Goal: Consume media (video, audio): Consume media (video, audio)

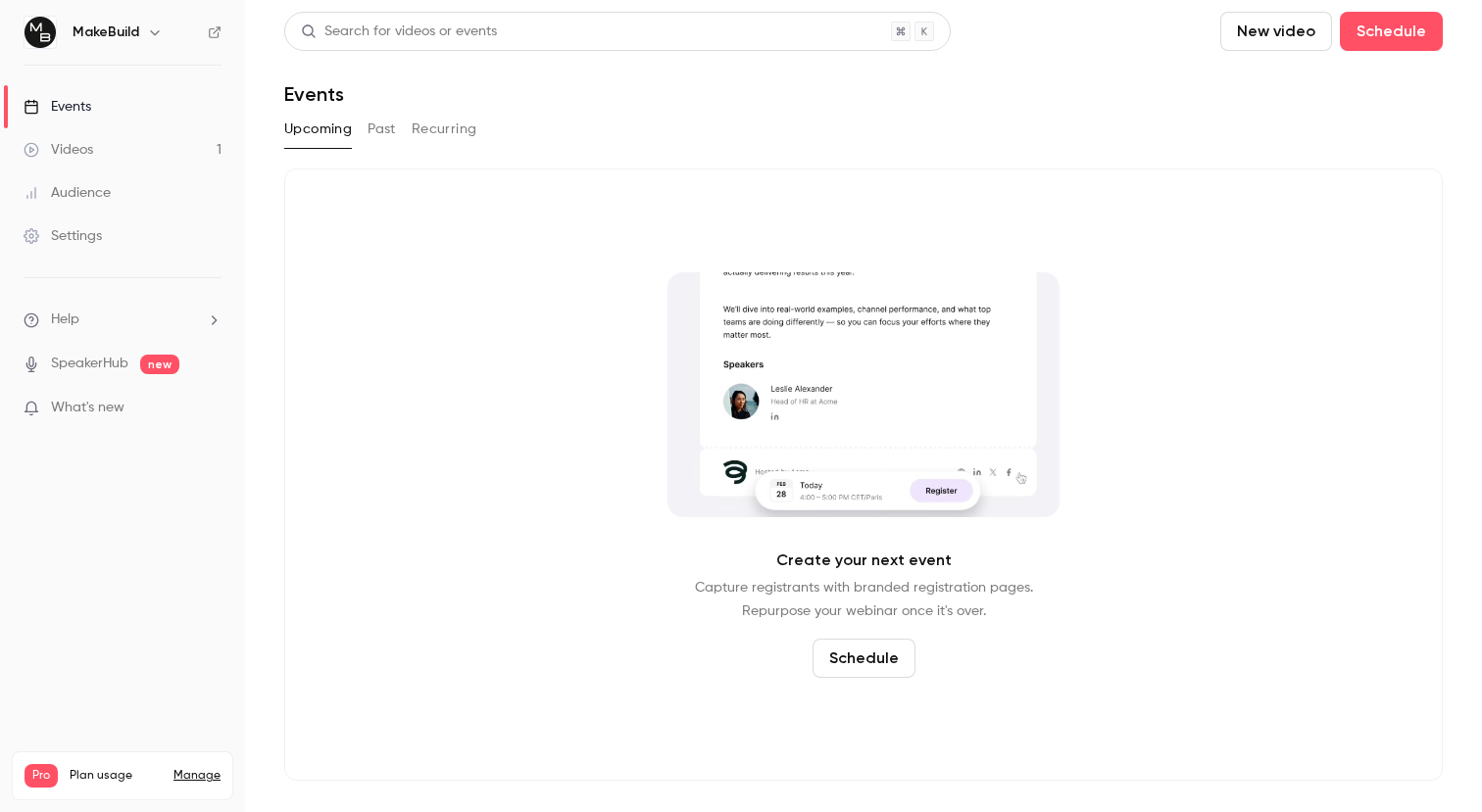
click at [97, 156] on link "Videos 1" at bounding box center [122, 150] width 245 height 43
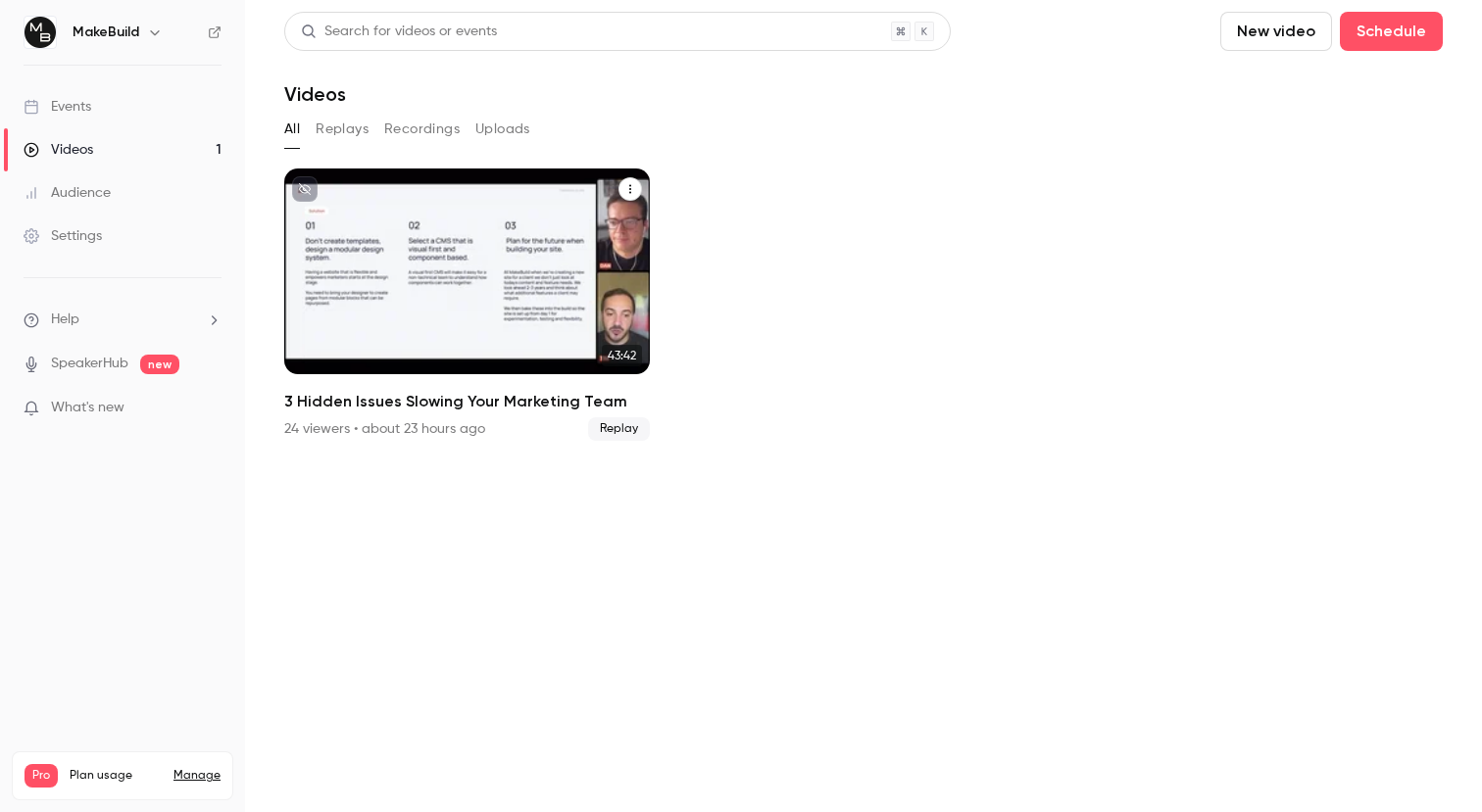
click at [452, 224] on div "MakeBuild [DATE] 3 Hidden Issues Slowing Your Marketing Team" at bounding box center [467, 271] width 365 height 206
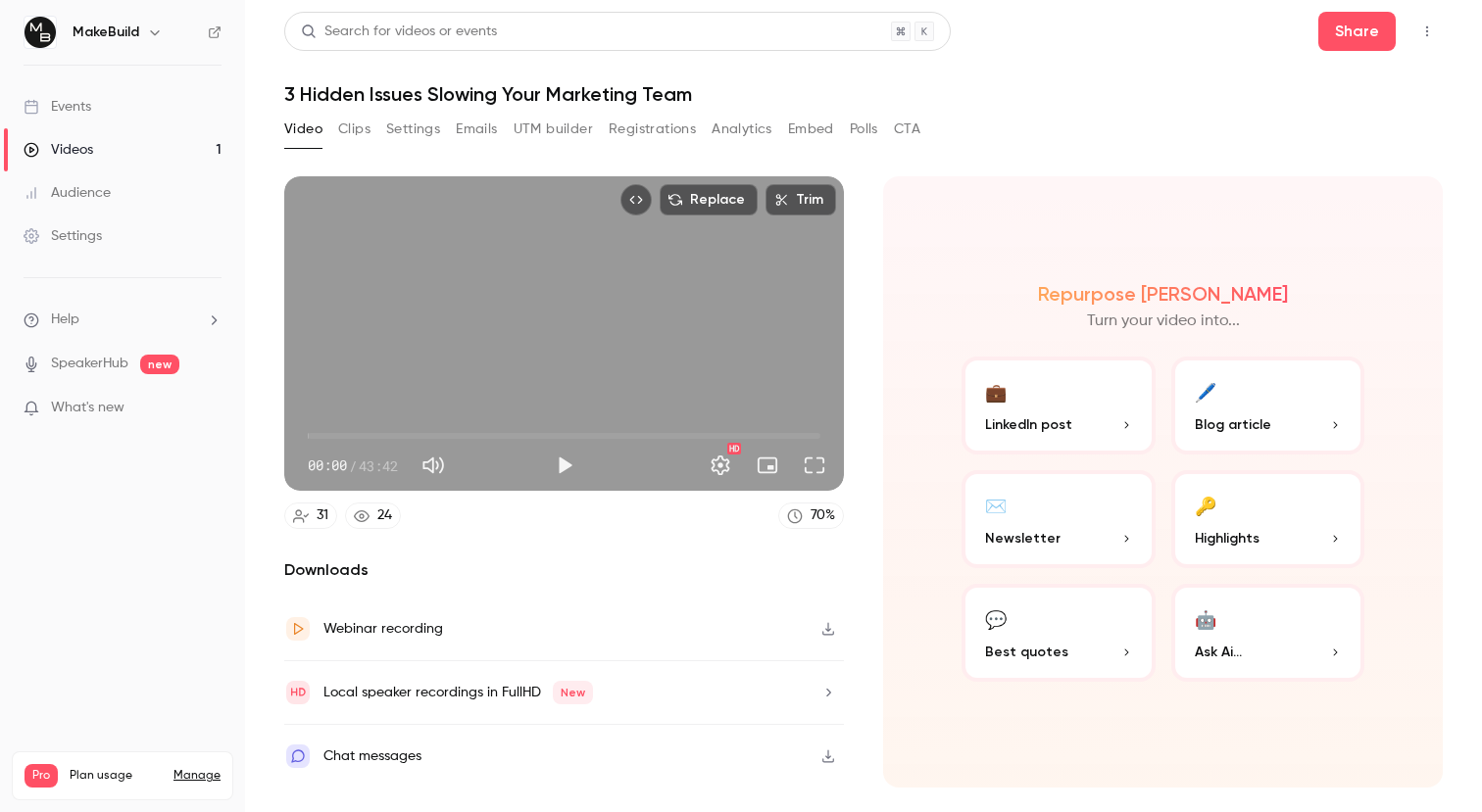
click at [677, 125] on button "Registrations" at bounding box center [652, 129] width 88 height 31
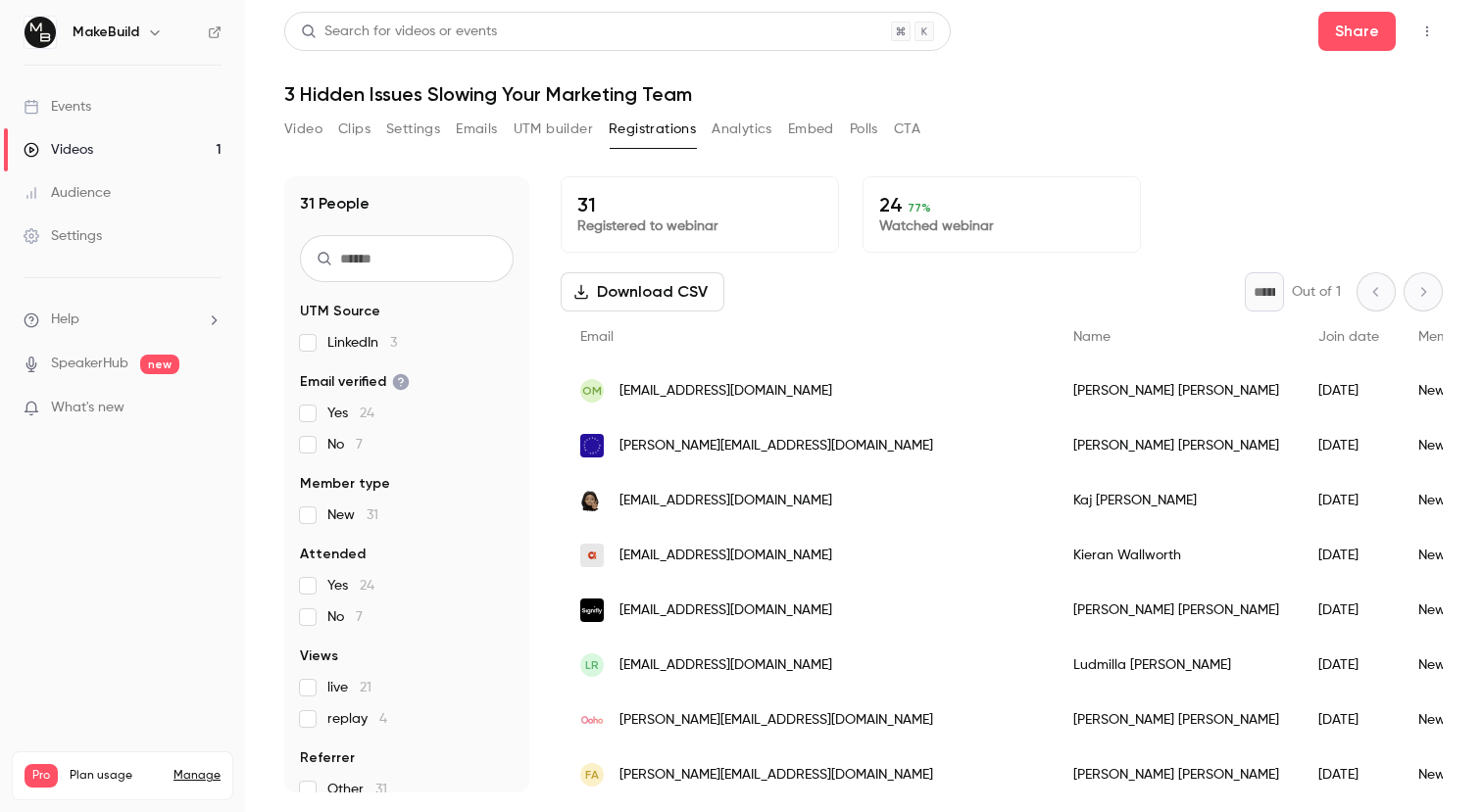
click at [626, 286] on button "Download CSV" at bounding box center [642, 292] width 163 height 39
click at [904, 124] on button "CTA" at bounding box center [907, 129] width 27 height 31
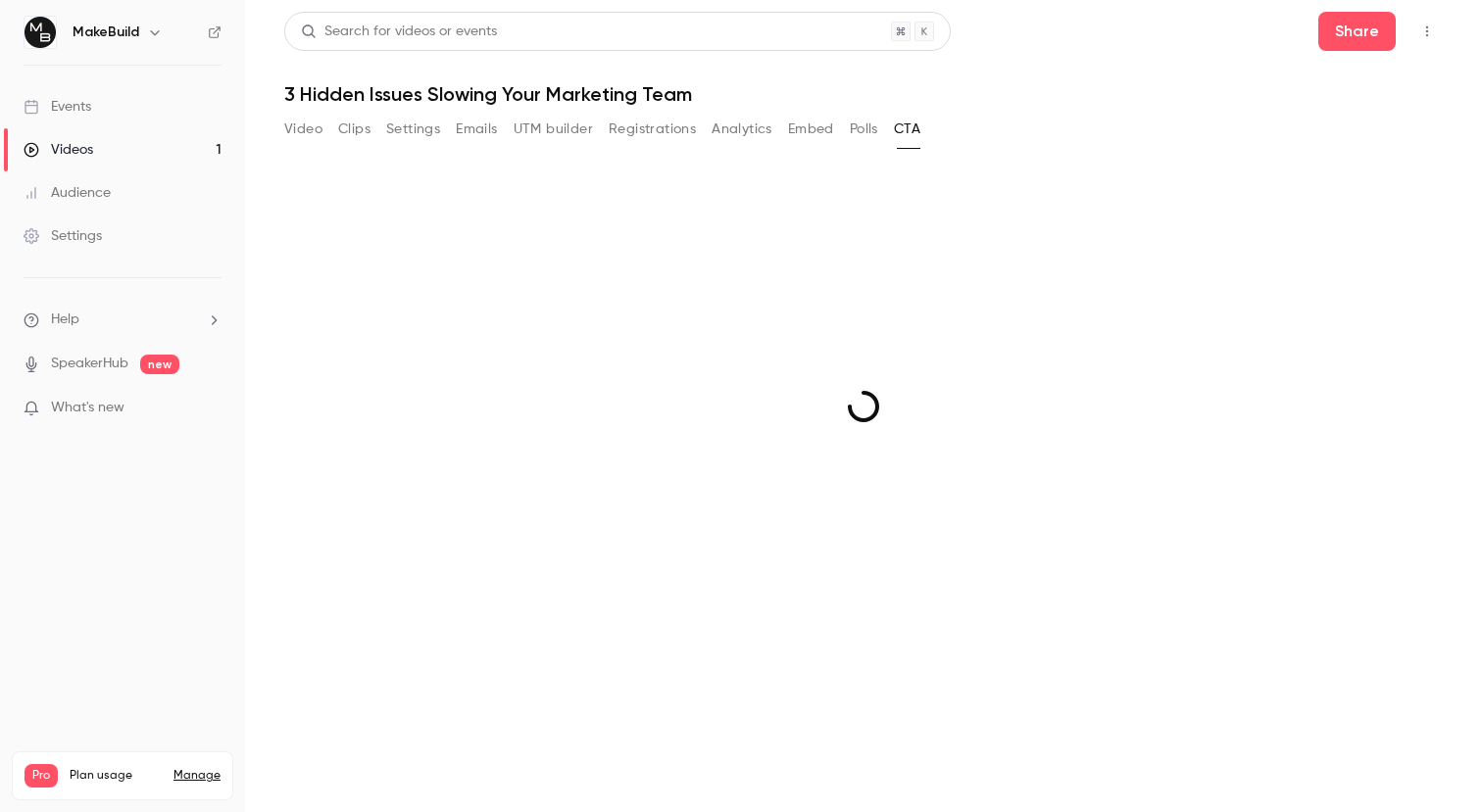
click at [851, 132] on button "Polls" at bounding box center [864, 129] width 29 height 31
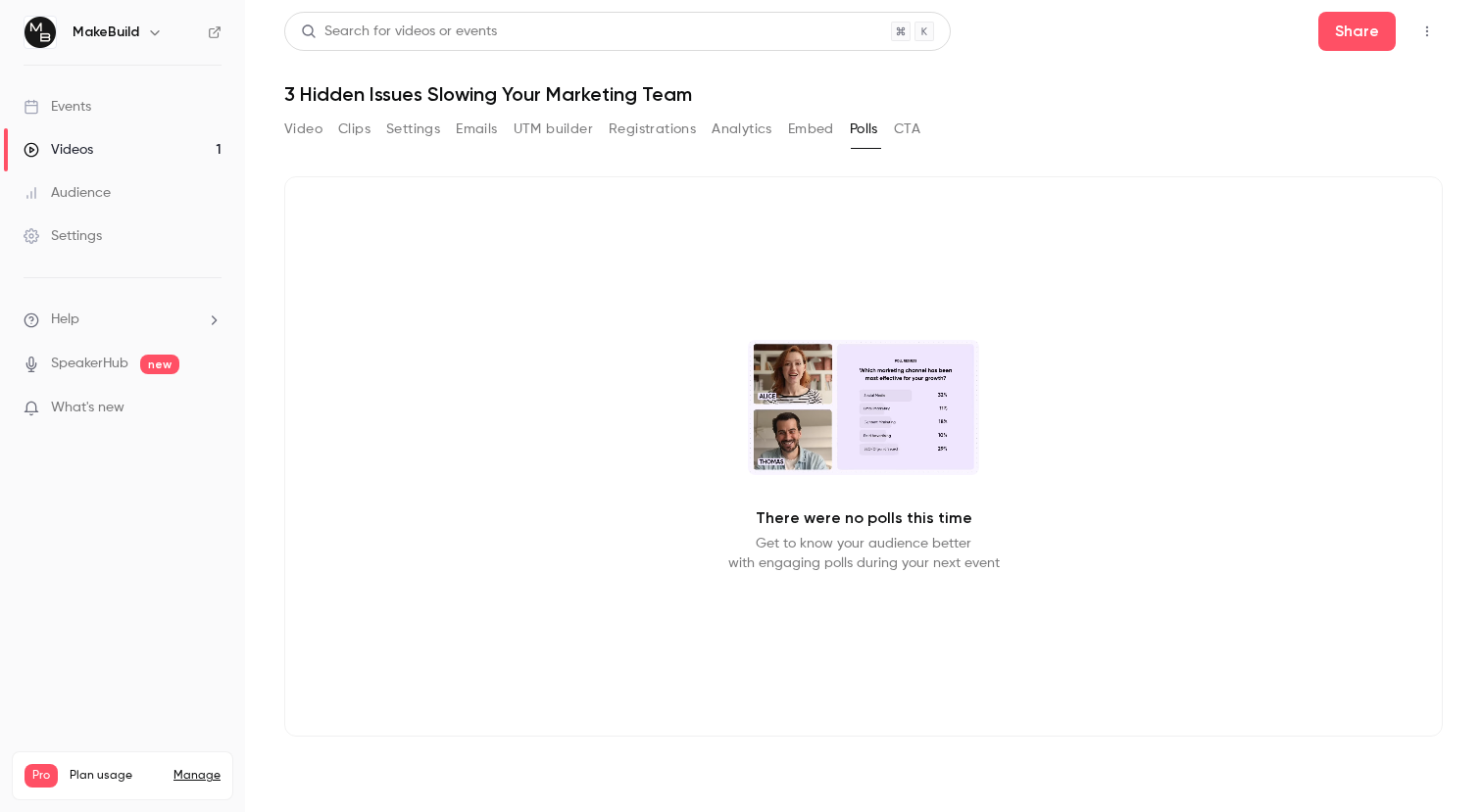
click at [825, 124] on button "Embed" at bounding box center [810, 129] width 46 height 31
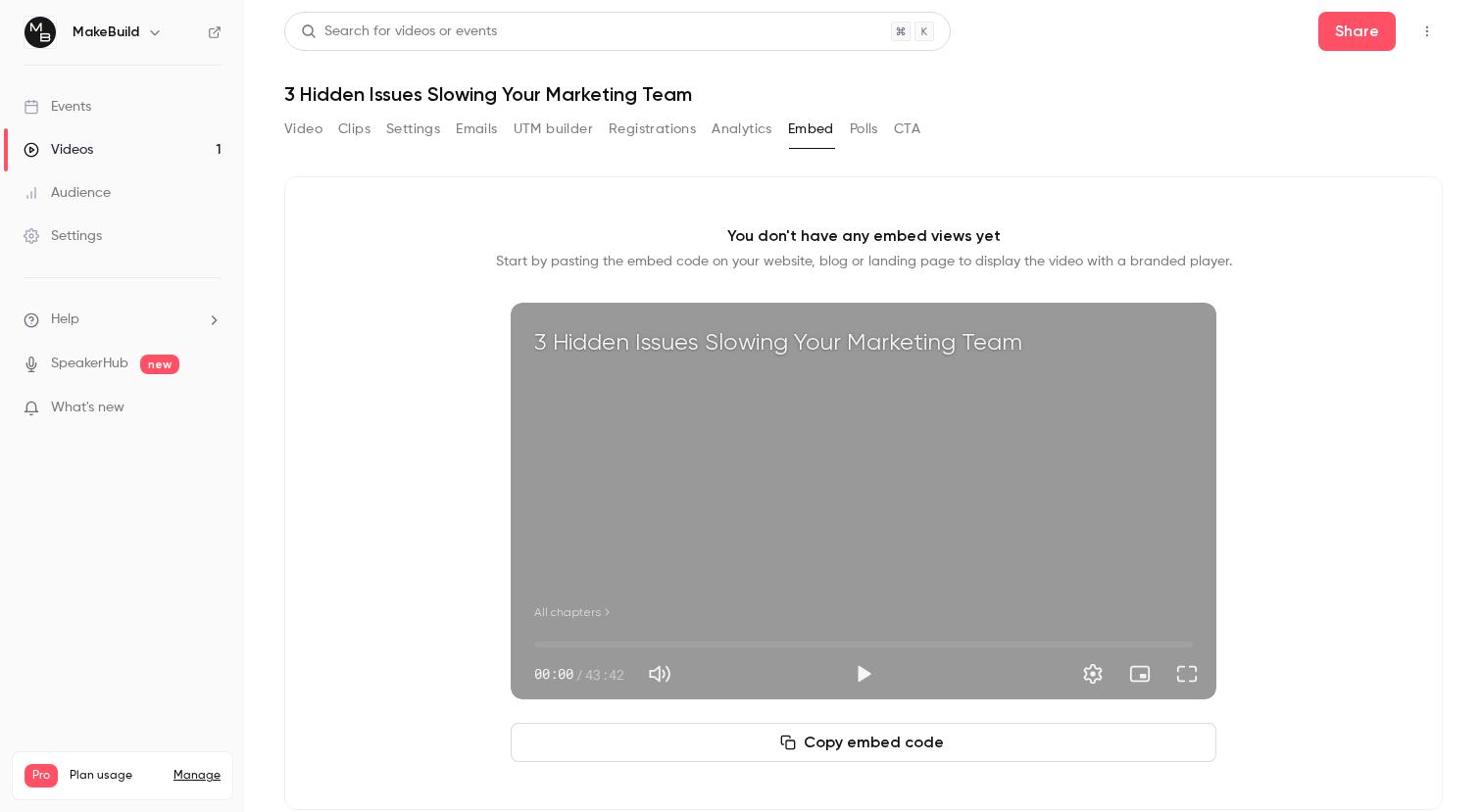
click at [878, 130] on button "Polls" at bounding box center [864, 129] width 29 height 31
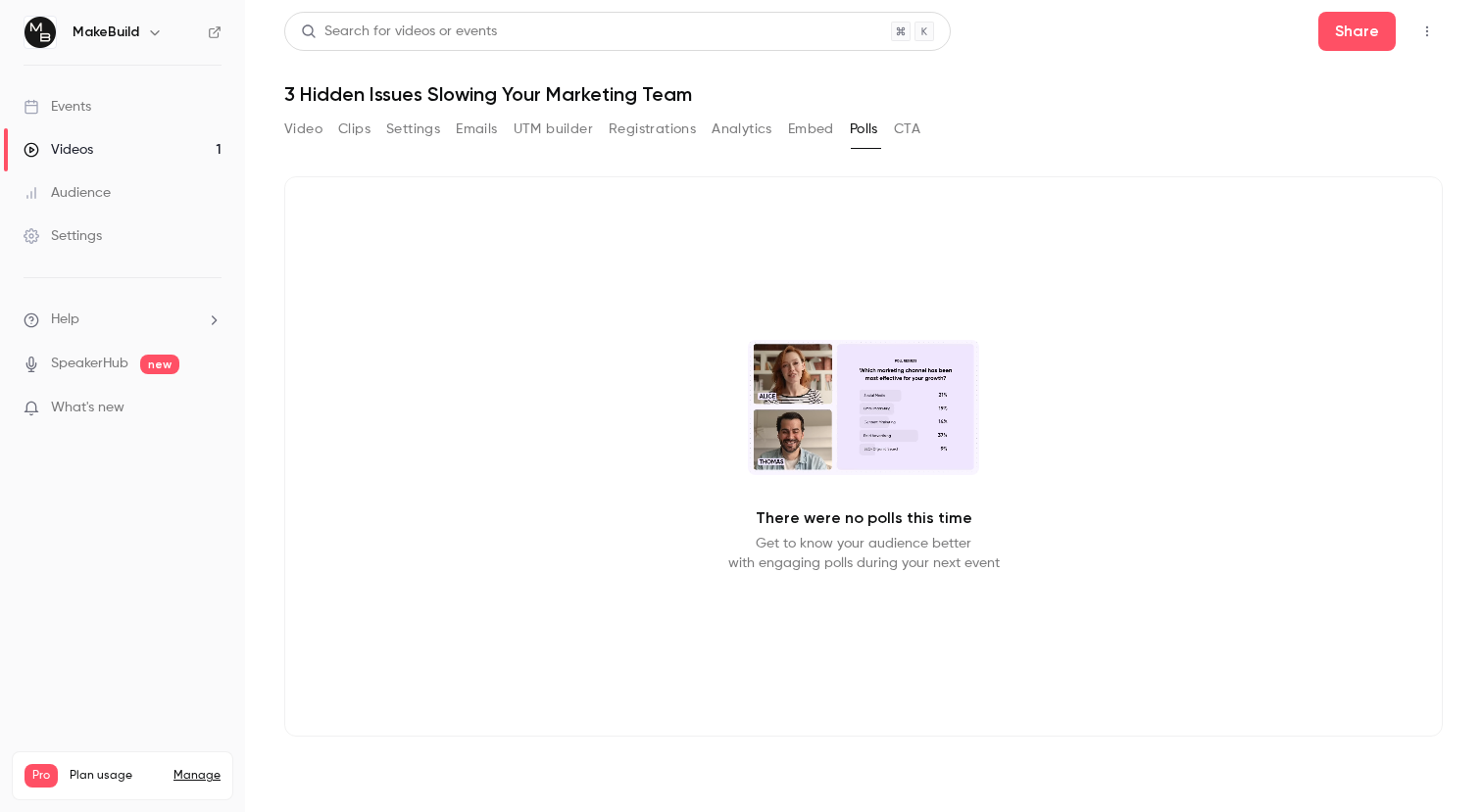
click at [901, 130] on button "CTA" at bounding box center [907, 129] width 27 height 31
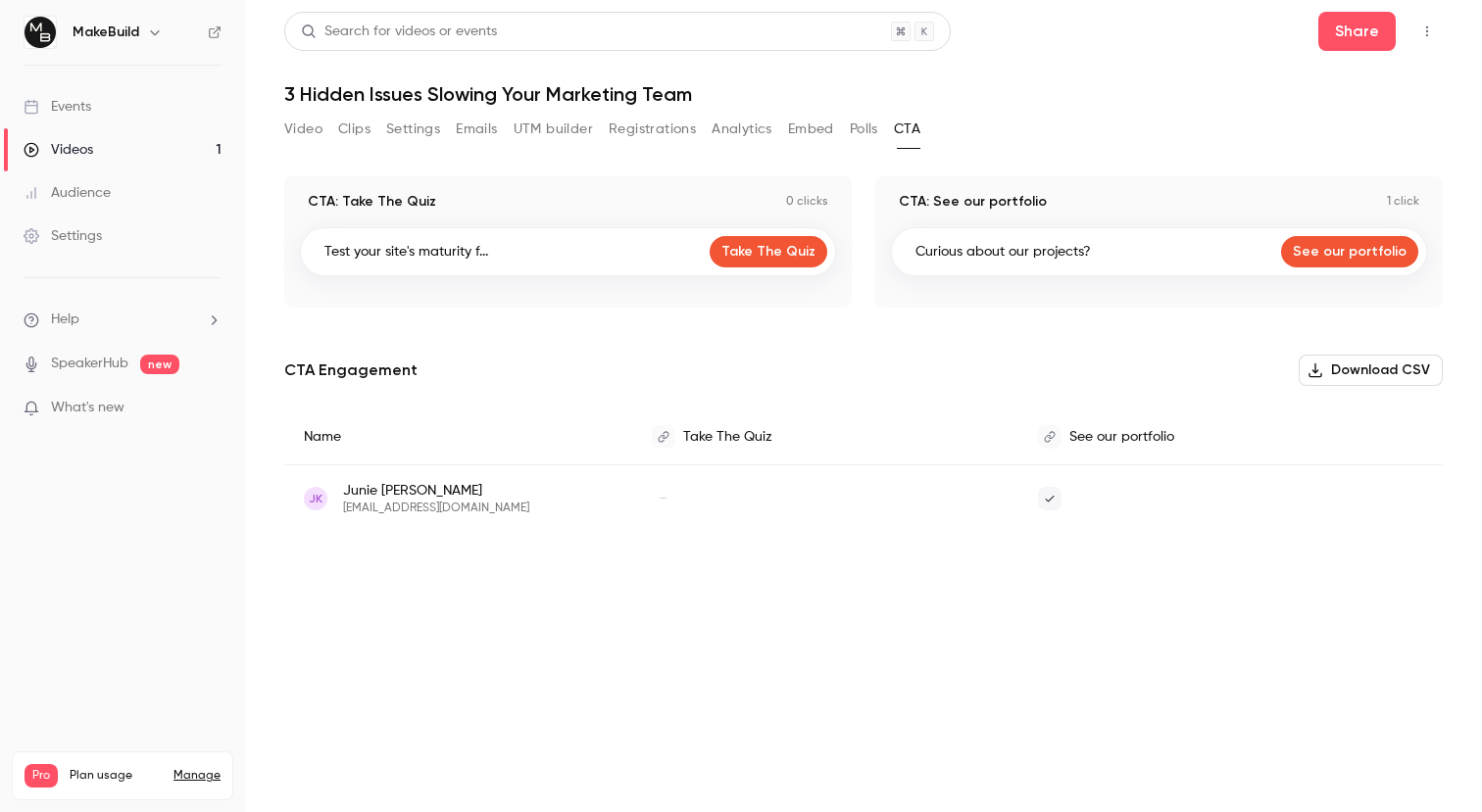
click at [797, 137] on button "Embed" at bounding box center [810, 129] width 46 height 31
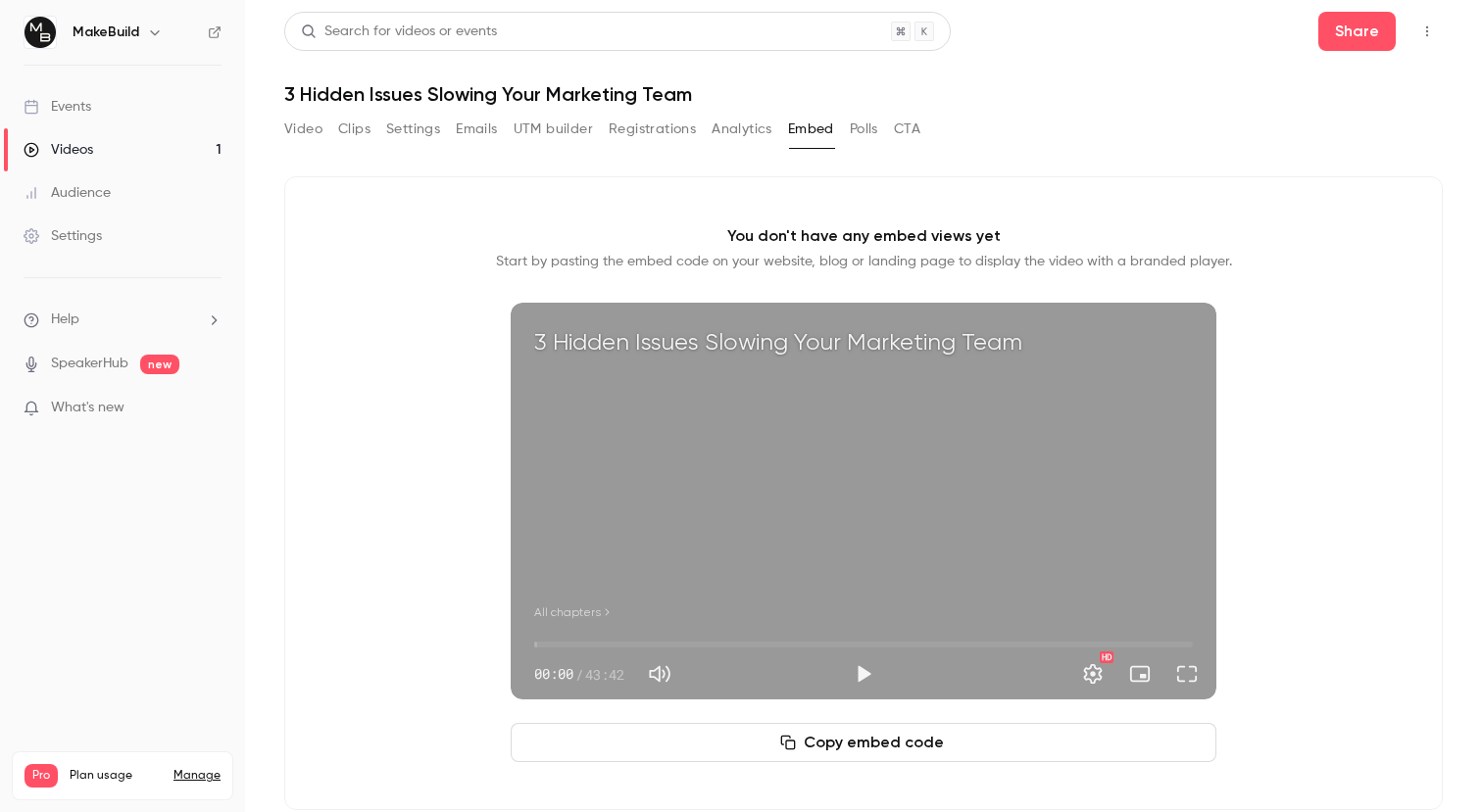
click at [900, 131] on button "CTA" at bounding box center [907, 129] width 27 height 31
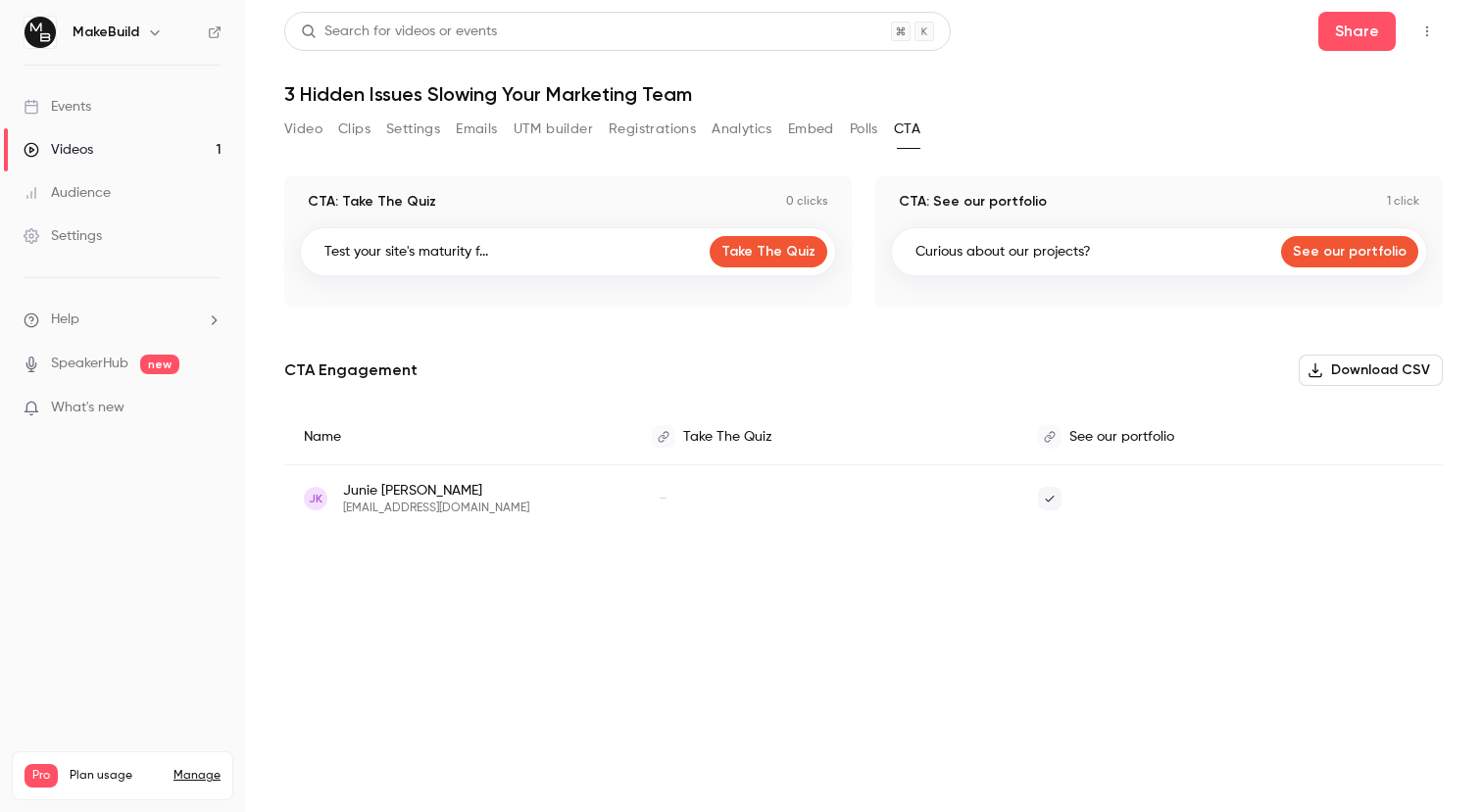
click at [763, 134] on button "Analytics" at bounding box center [742, 129] width 61 height 31
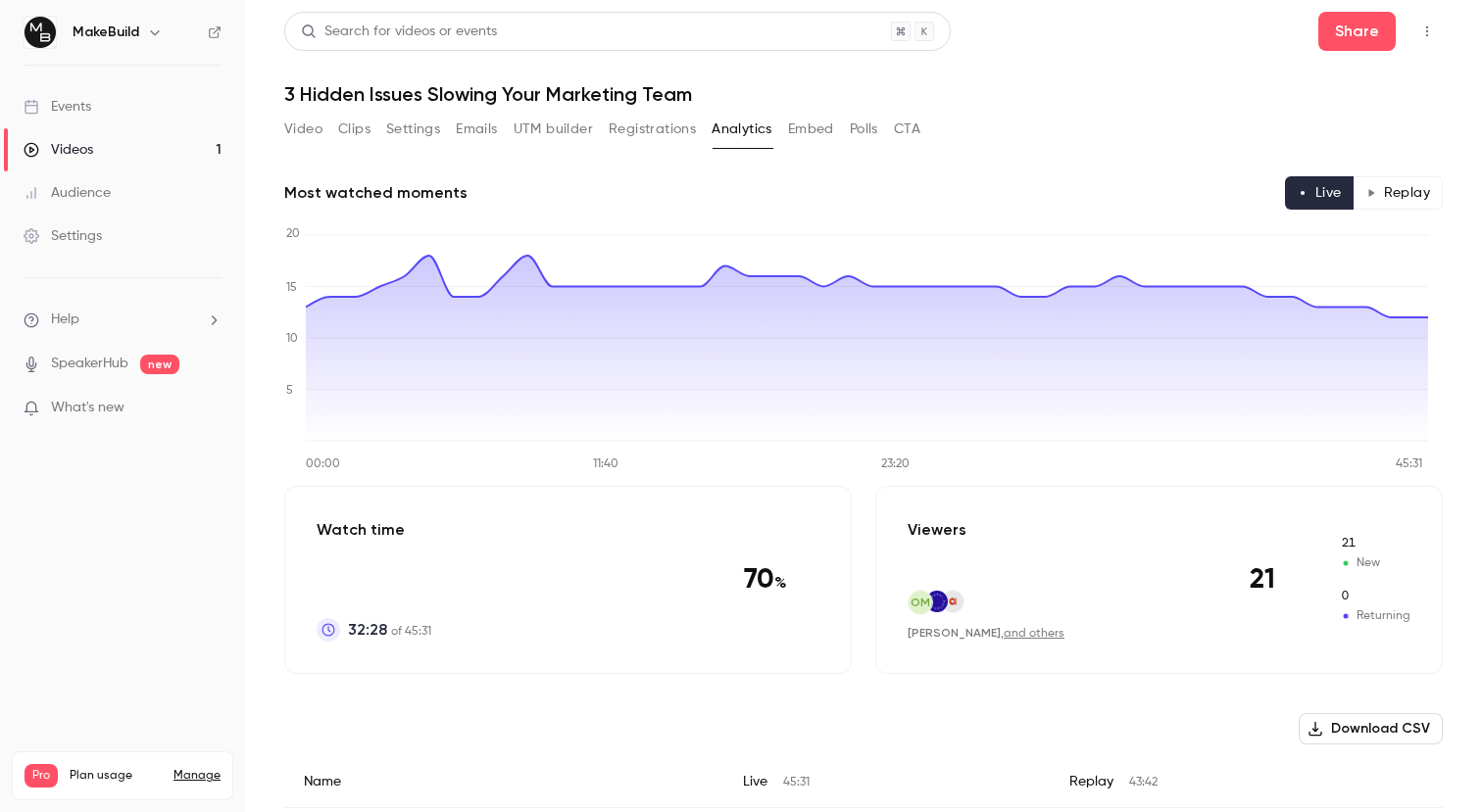
click at [683, 131] on button "Registrations" at bounding box center [652, 129] width 88 height 31
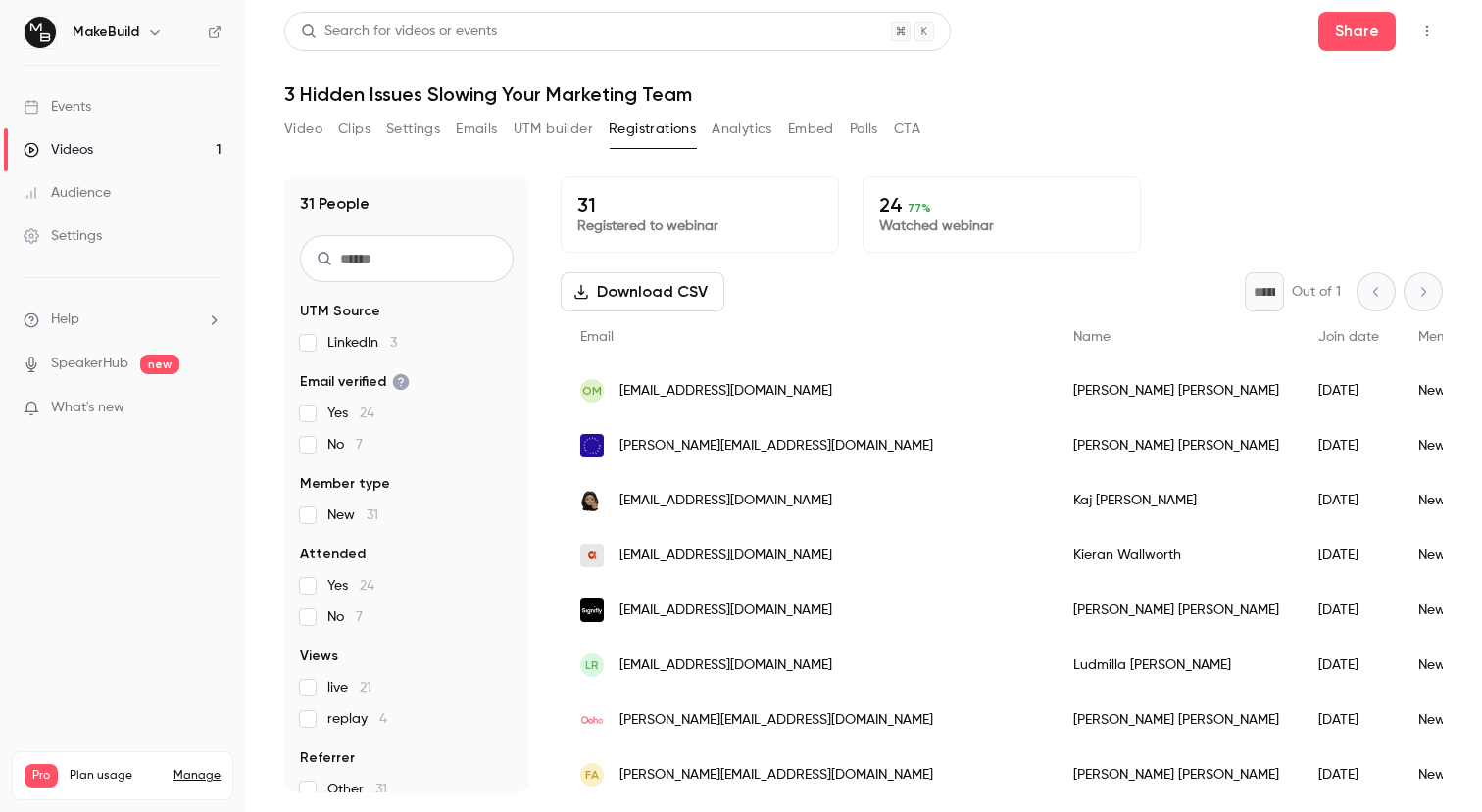
click at [753, 131] on button "Analytics" at bounding box center [742, 129] width 61 height 31
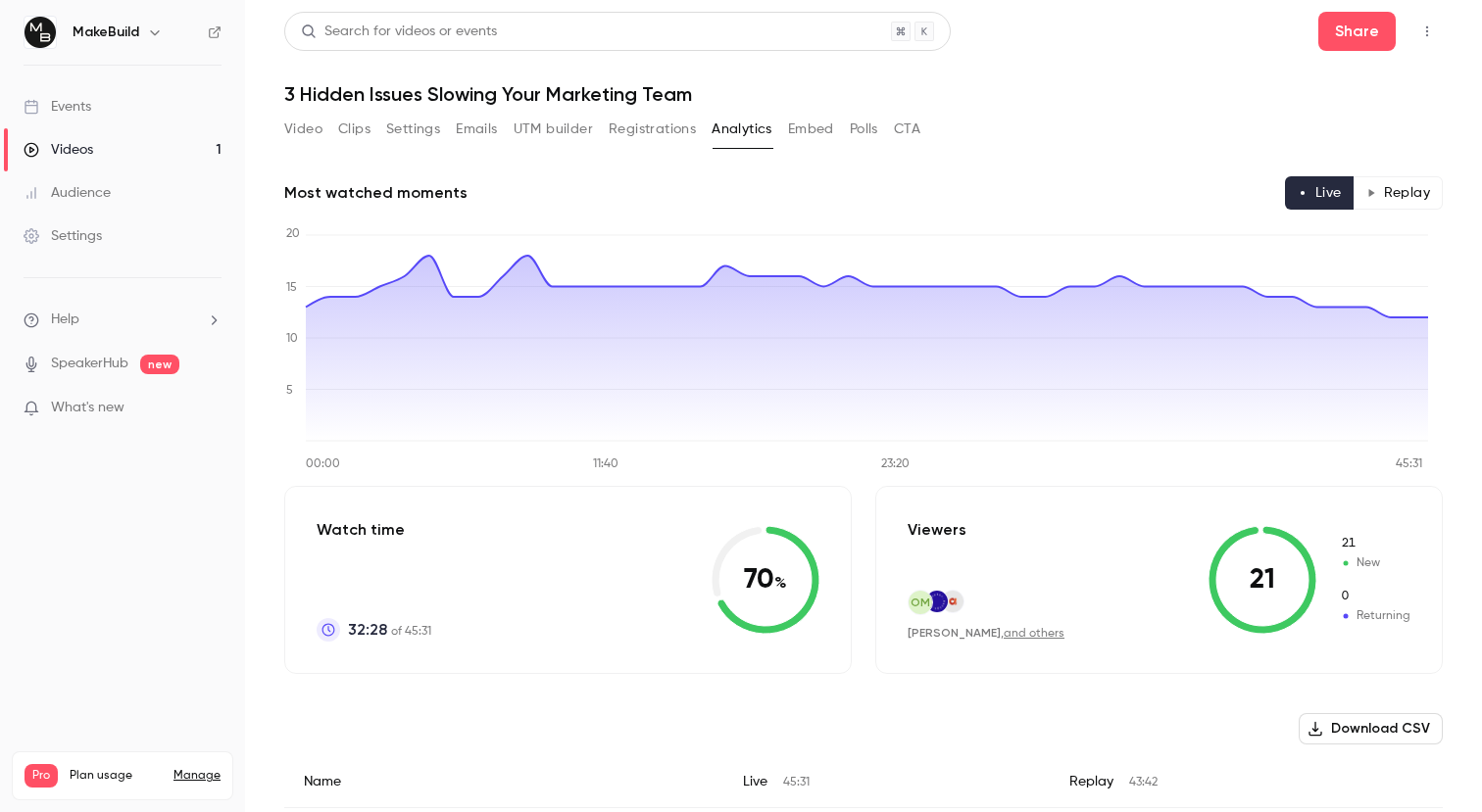
click at [633, 117] on button "Registrations" at bounding box center [652, 129] width 88 height 31
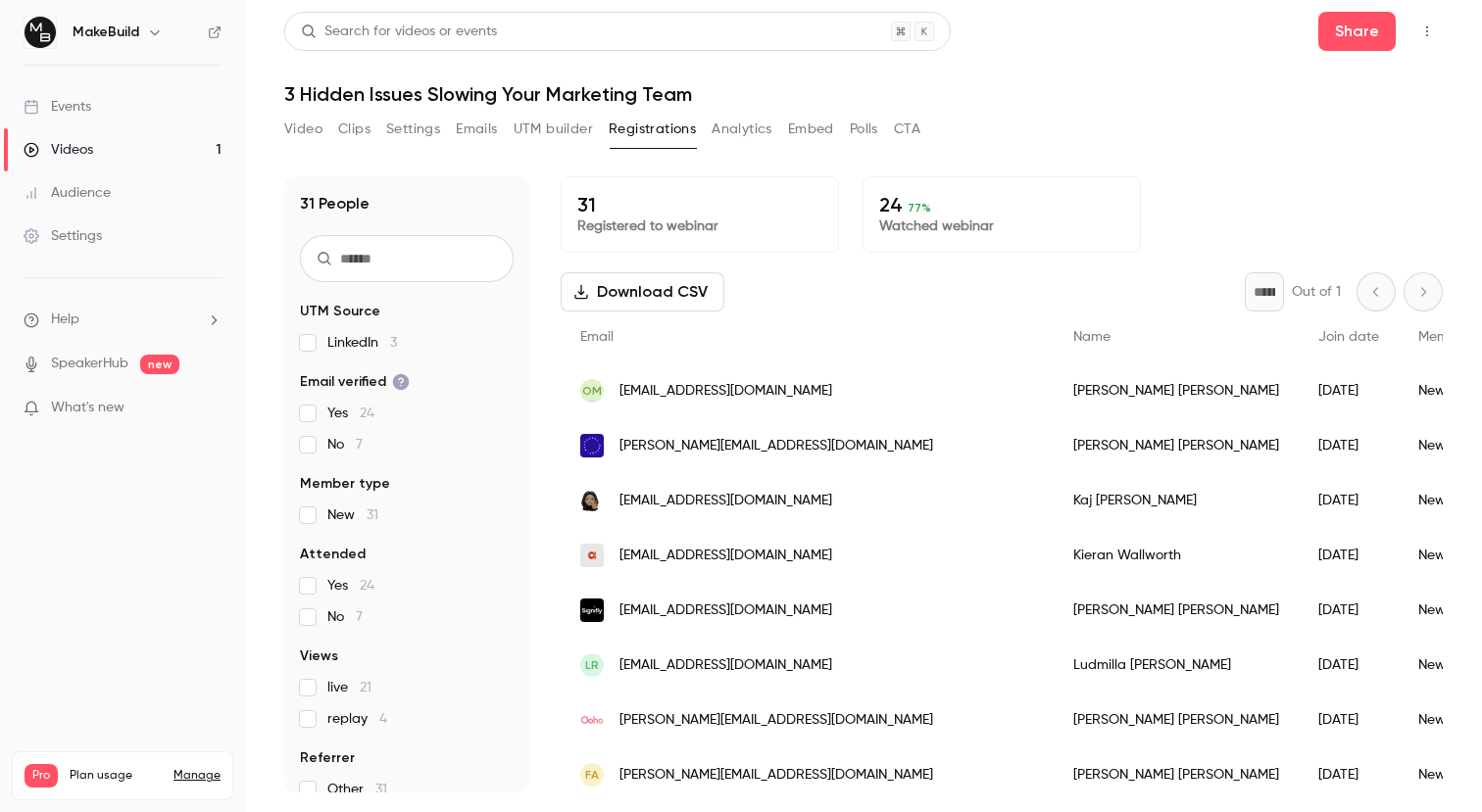
click at [573, 127] on button "UTM builder" at bounding box center [553, 129] width 80 height 31
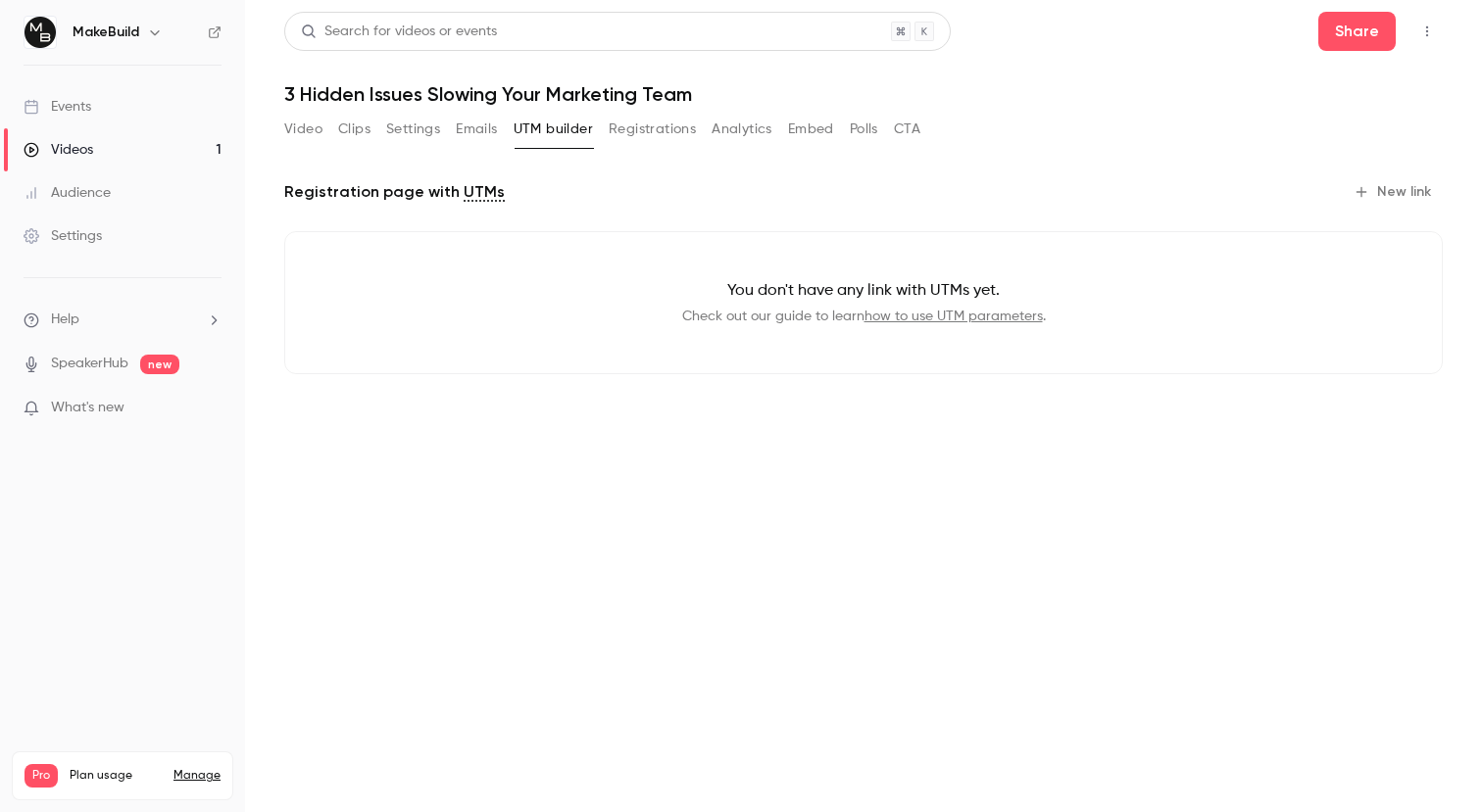
click at [615, 130] on button "Registrations" at bounding box center [652, 129] width 88 height 31
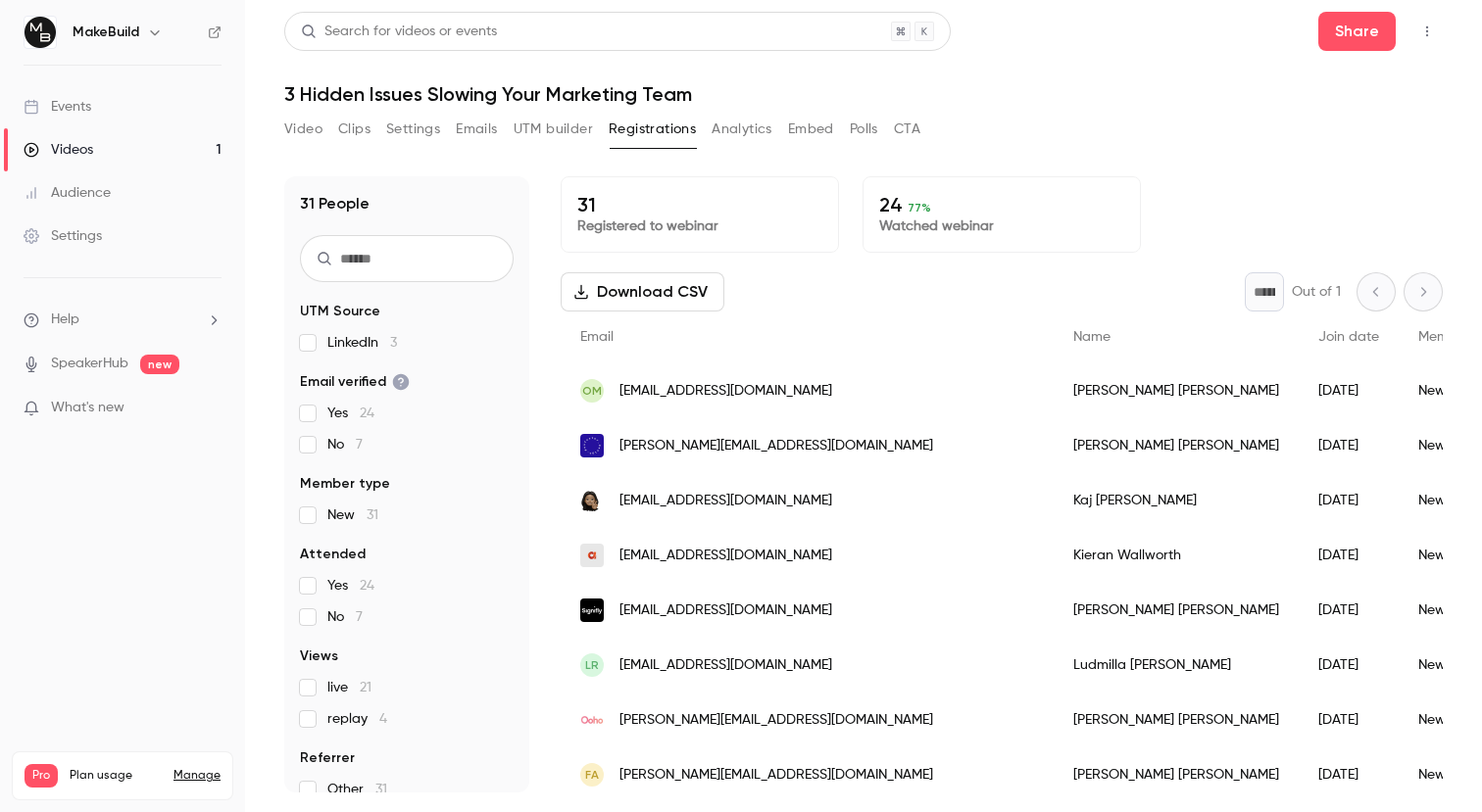
click at [502, 121] on div "Video Clips Settings Emails UTM builder Registrations Analytics Embed Polls CTA" at bounding box center [603, 129] width 636 height 31
click at [484, 128] on button "Emails" at bounding box center [477, 129] width 41 height 31
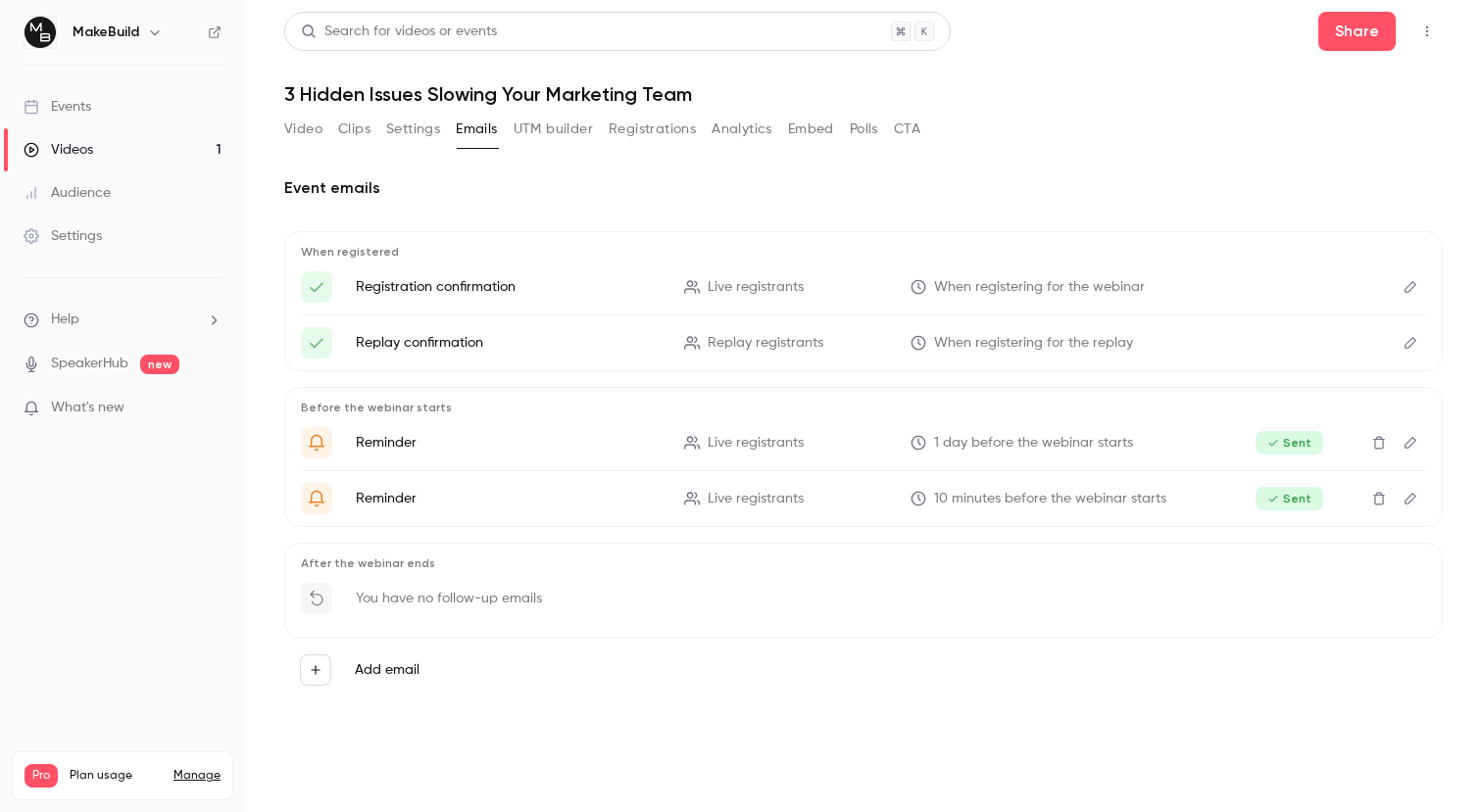
click at [426, 127] on button "Settings" at bounding box center [413, 129] width 54 height 31
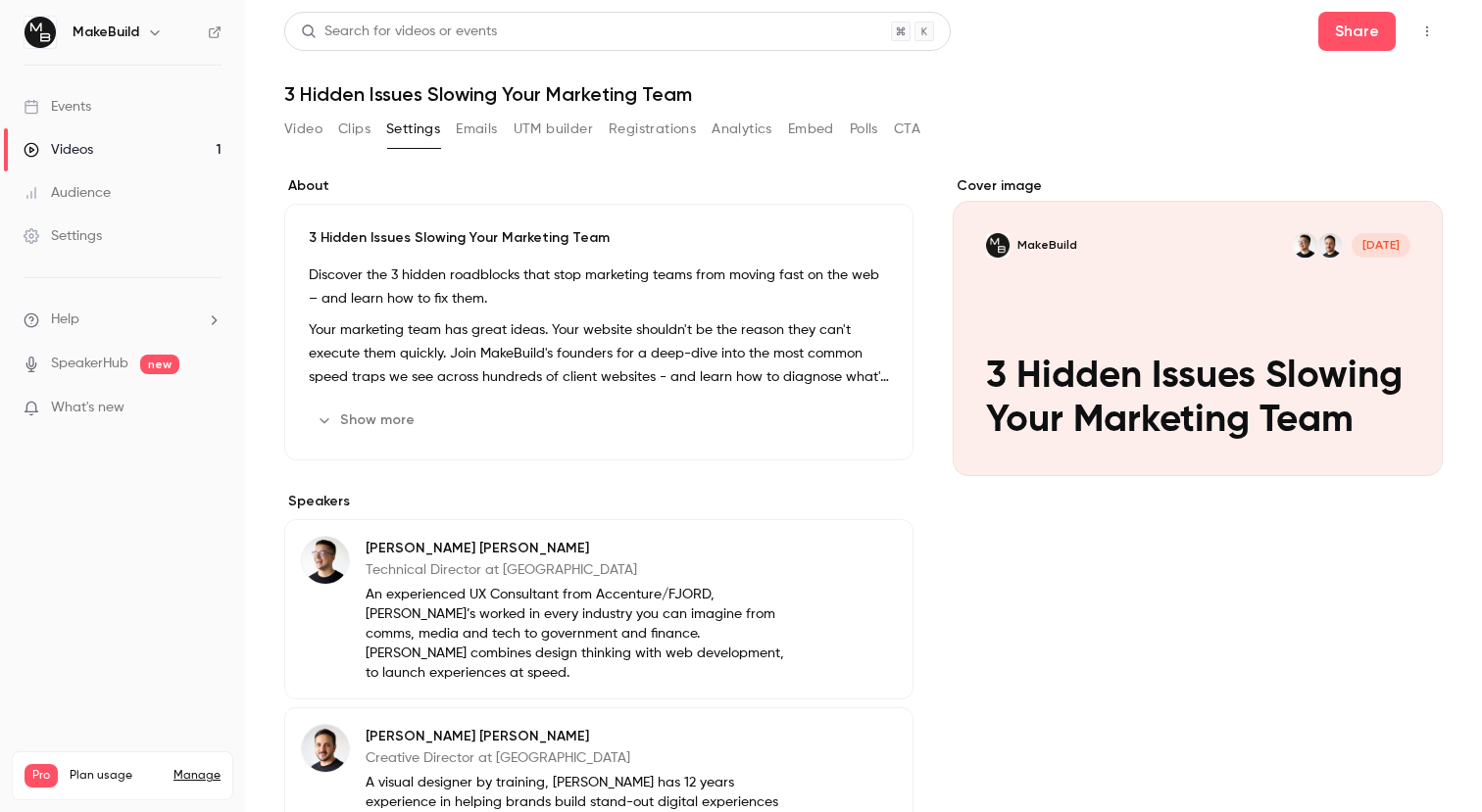
click at [357, 126] on button "Clips" at bounding box center [354, 129] width 32 height 31
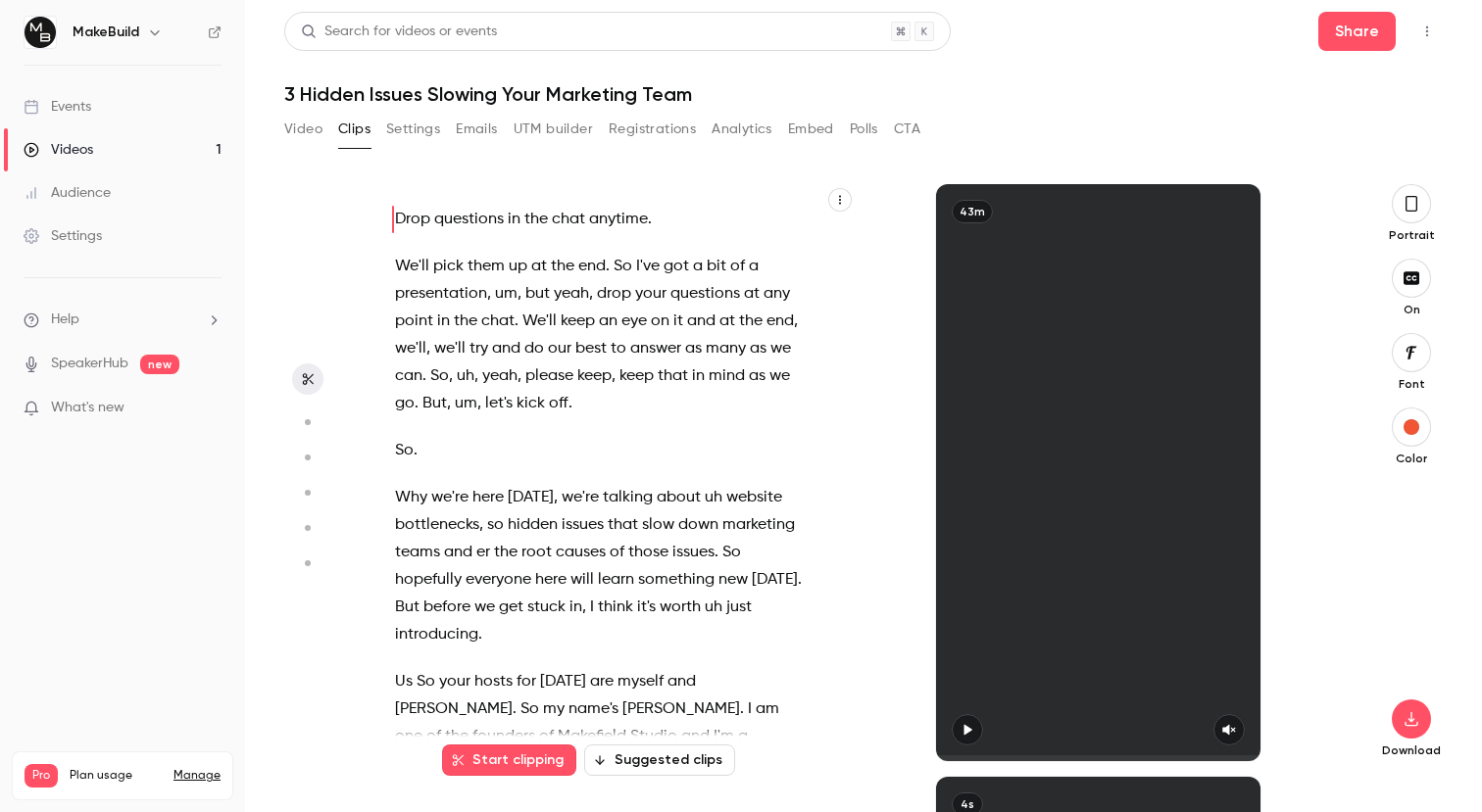
click at [322, 128] on button "Video" at bounding box center [303, 129] width 38 height 31
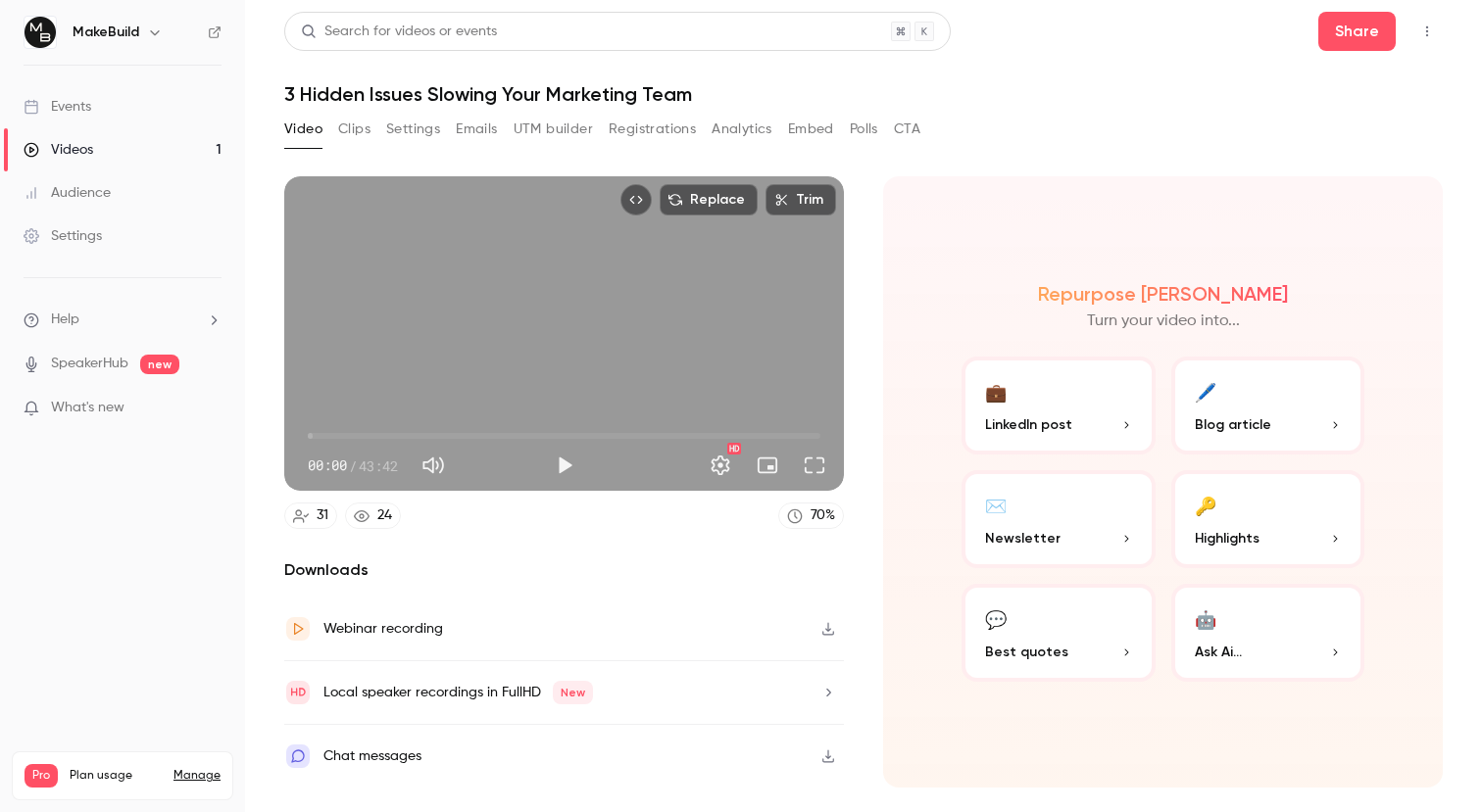
click at [754, 779] on div "Chat messages" at bounding box center [564, 757] width 559 height 63
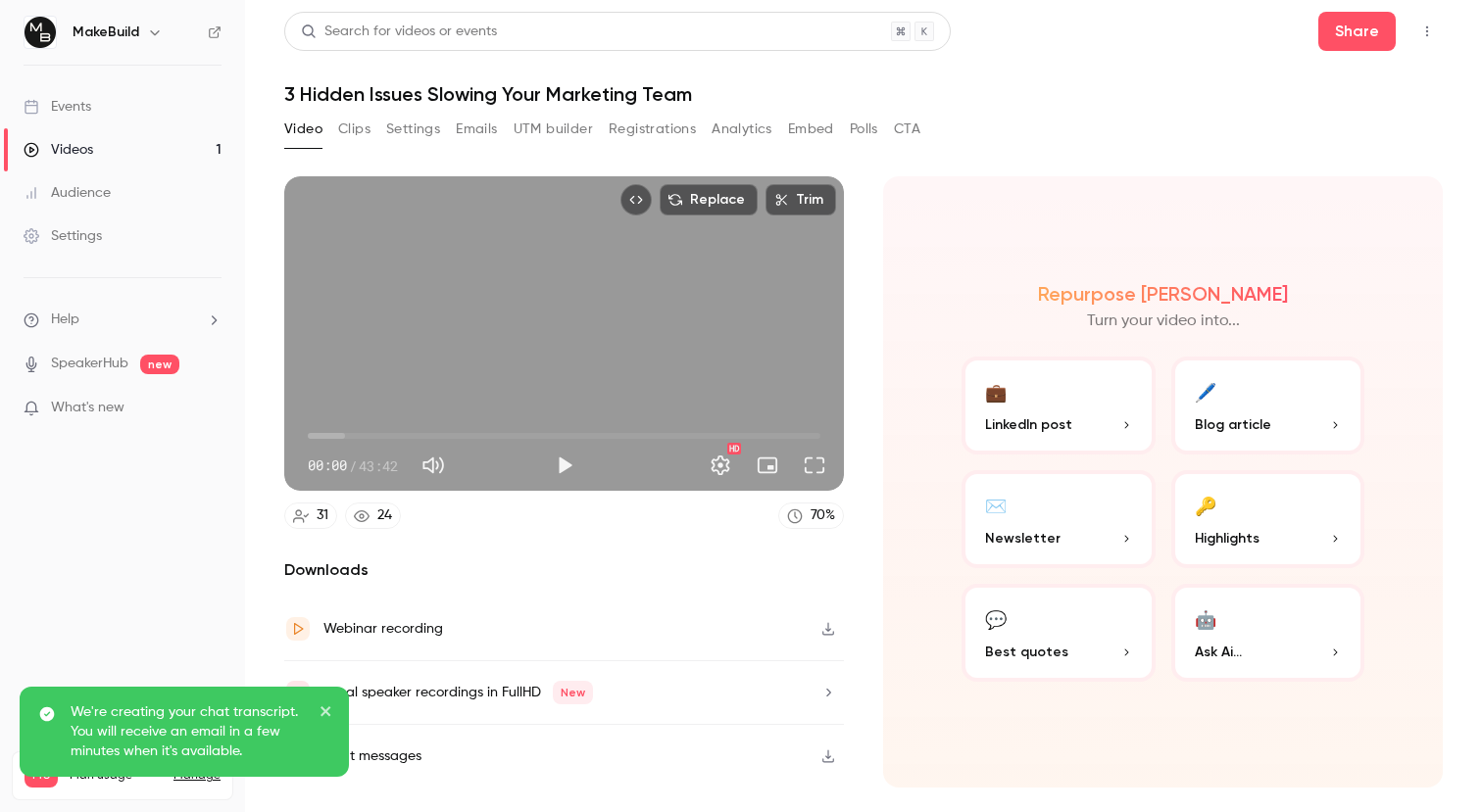
click at [559, 467] on button "Play" at bounding box center [565, 466] width 39 height 39
click at [768, 438] on span "00:01" at bounding box center [564, 436] width 513 height 31
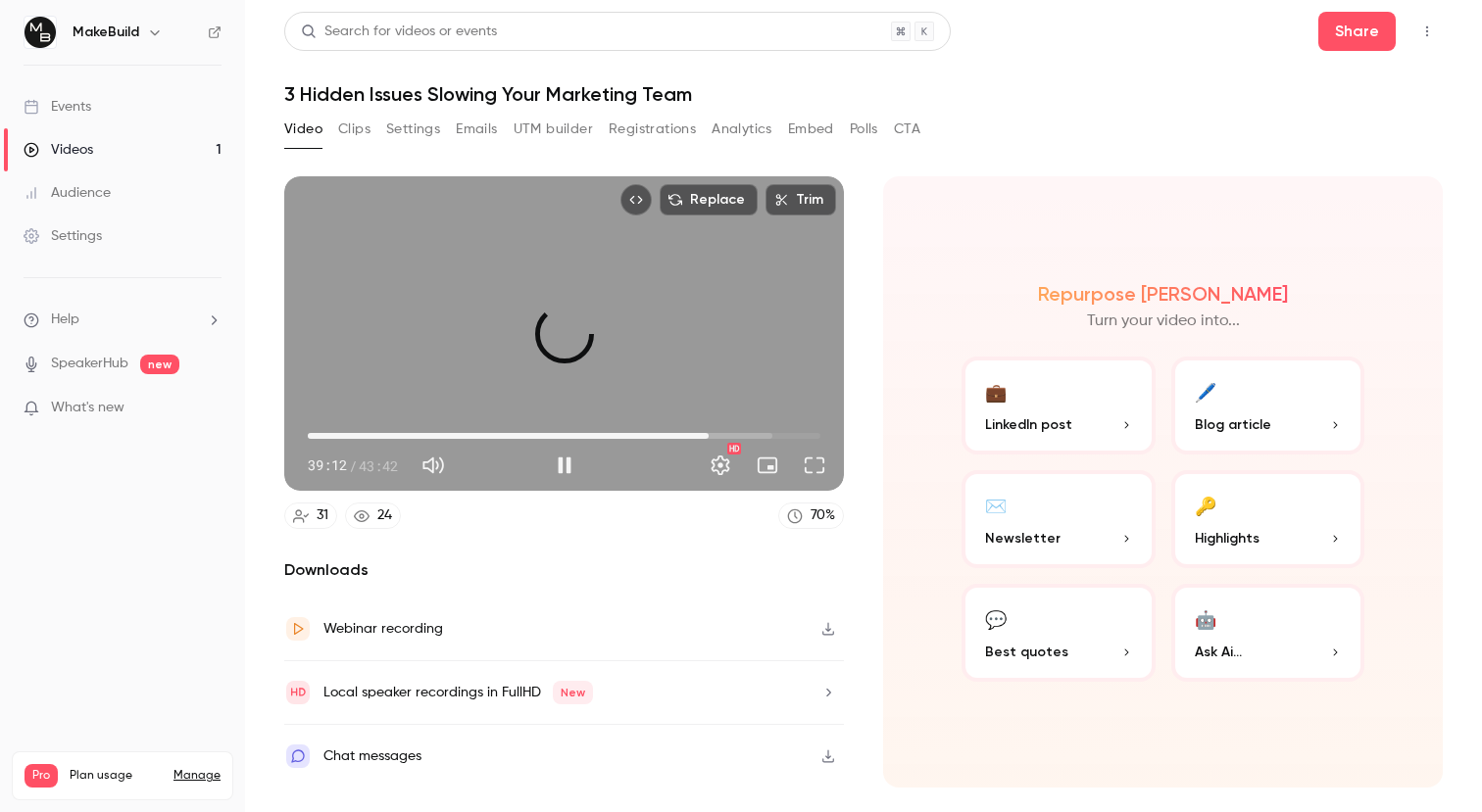
click at [709, 436] on span "34:10" at bounding box center [564, 436] width 513 height 31
click at [703, 435] on span "33:40" at bounding box center [703, 436] width 6 height 6
click at [693, 437] on span "32:50" at bounding box center [693, 436] width 6 height 6
click at [701, 436] on span "33:30" at bounding box center [701, 436] width 6 height 6
click at [713, 435] on span "33:30" at bounding box center [564, 436] width 513 height 31
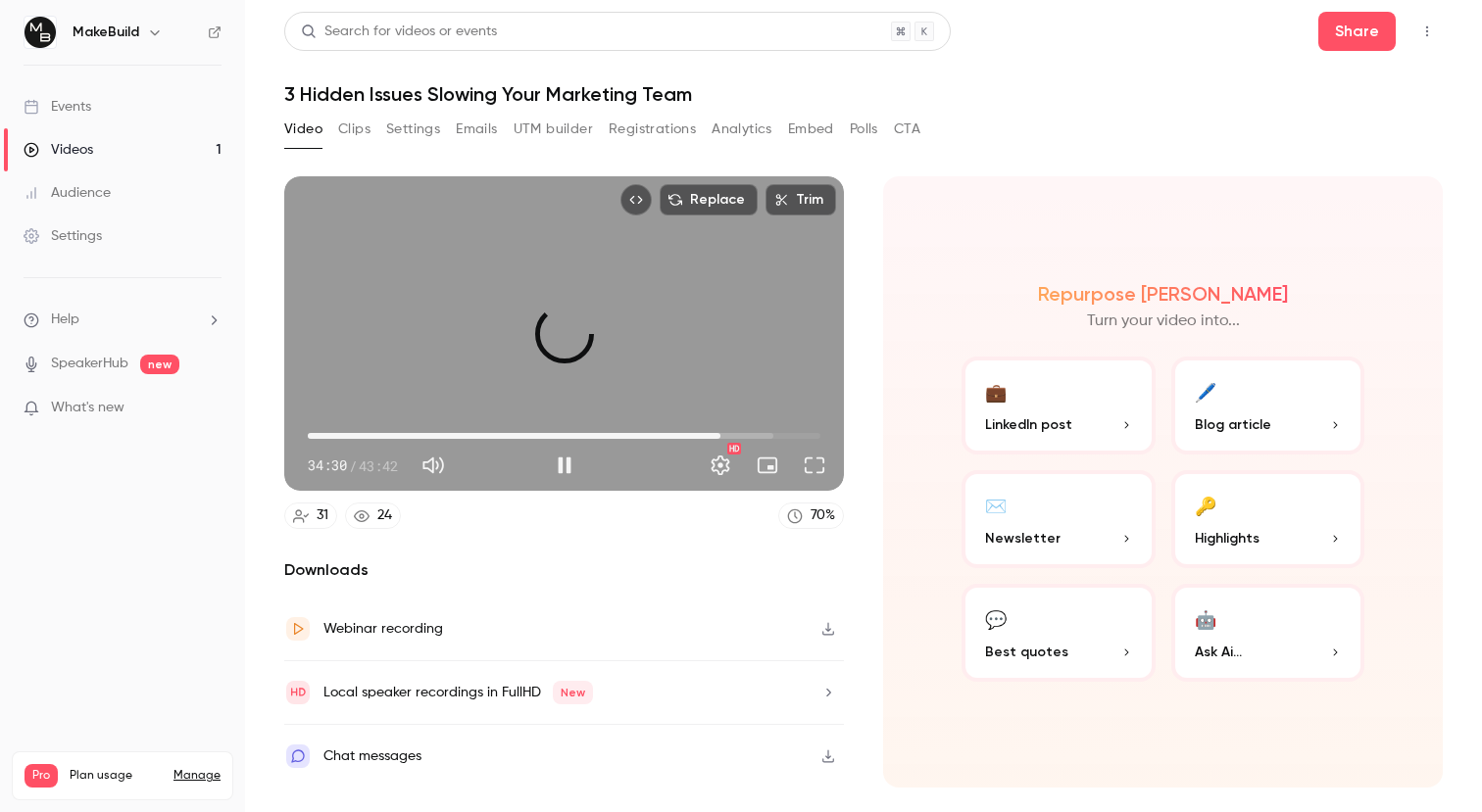
click at [721, 434] on span "35:10" at bounding box center [721, 436] width 6 height 6
click at [727, 434] on span "35:24" at bounding box center [724, 436] width 6 height 6
click at [731, 434] on span "35:45" at bounding box center [728, 436] width 6 height 6
click at [733, 433] on span "36:00" at bounding box center [731, 436] width 6 height 6
click at [735, 433] on span "36:10" at bounding box center [733, 436] width 6 height 6
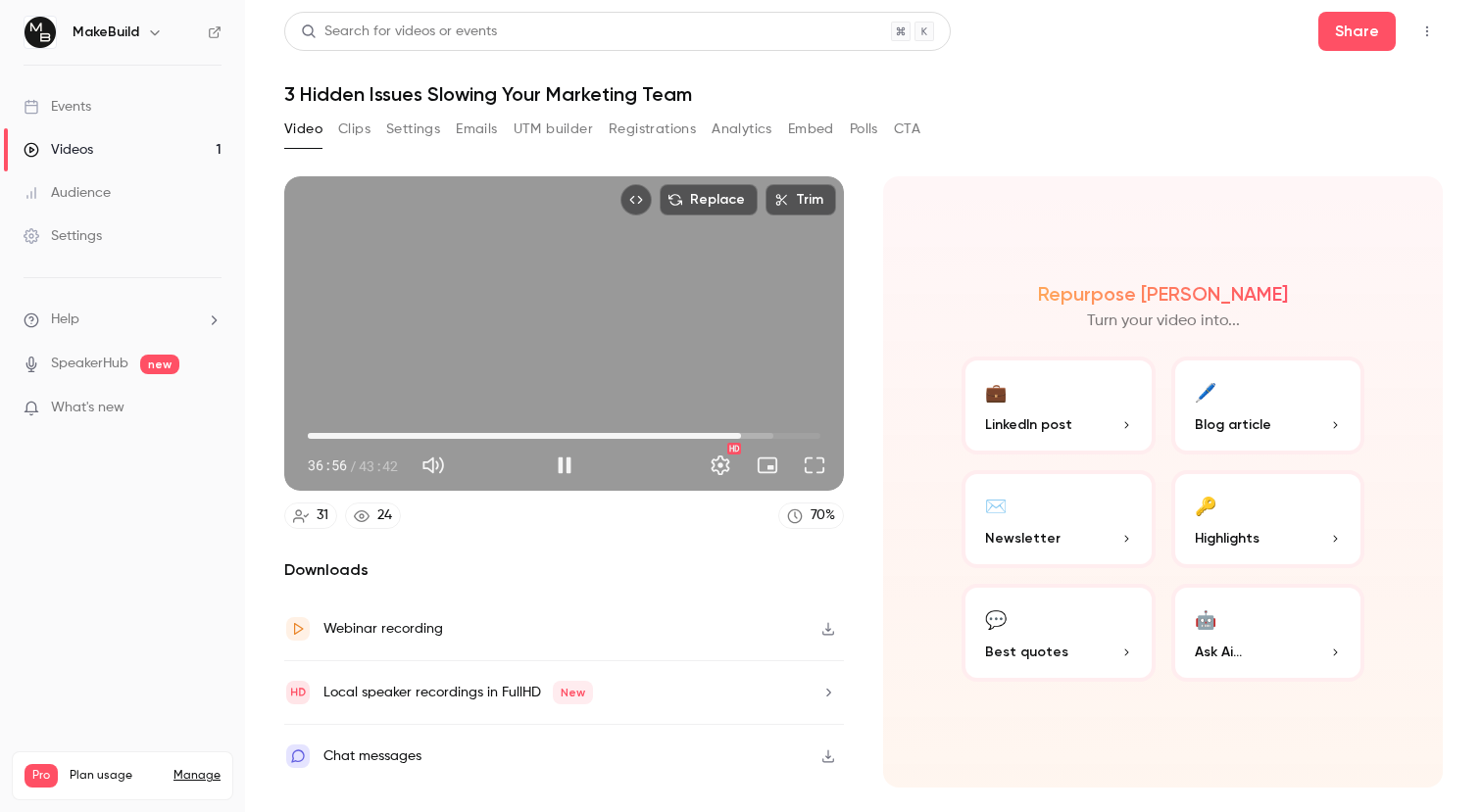
click at [741, 433] on span "36:56" at bounding box center [741, 436] width 6 height 6
click at [747, 433] on span "37:12" at bounding box center [744, 436] width 6 height 6
click at [752, 433] on span "37:51" at bounding box center [752, 436] width 6 height 6
click at [755, 433] on span "37:51" at bounding box center [752, 436] width 6 height 6
click at [769, 437] on span "39:16" at bounding box center [769, 436] width 6 height 6
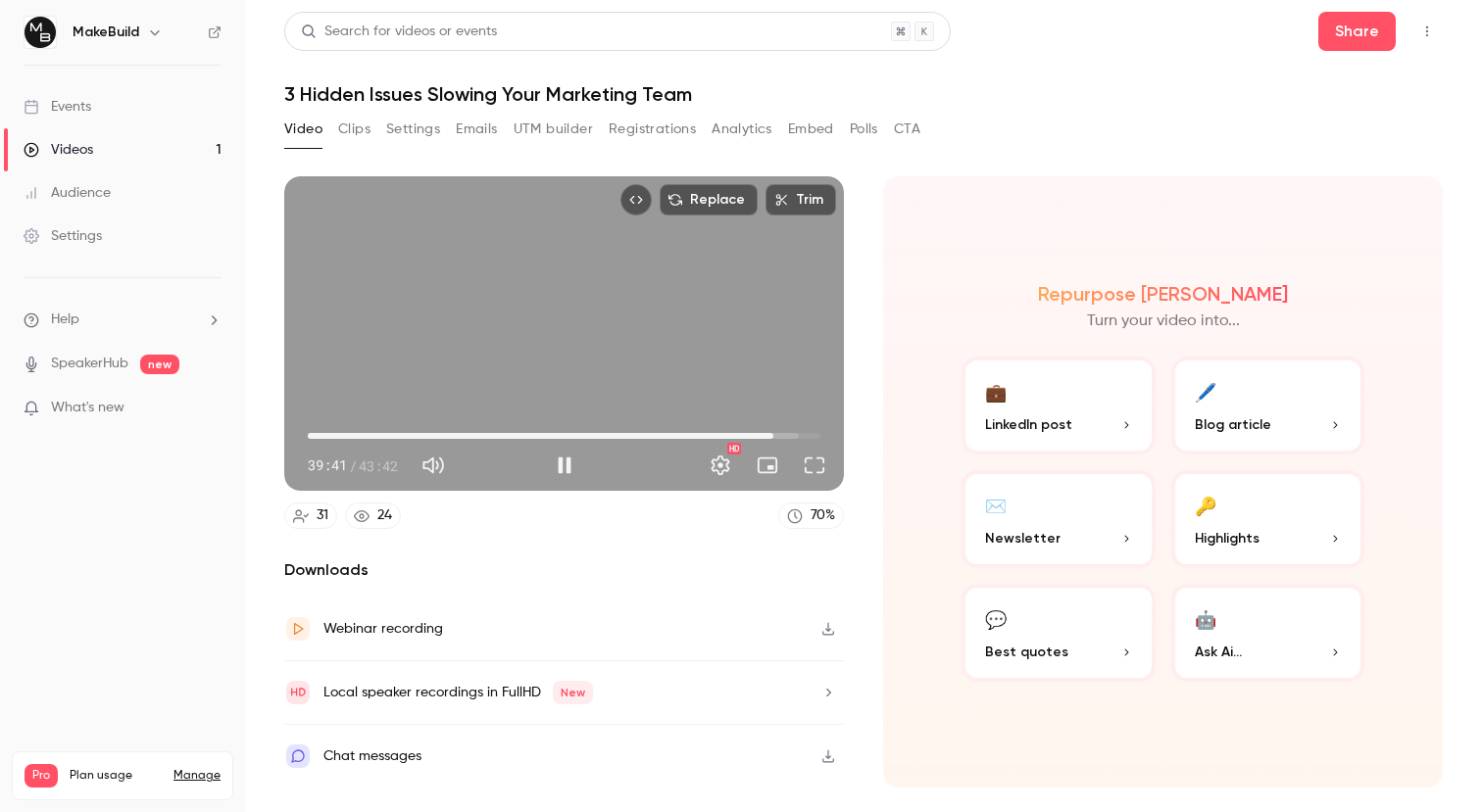
click at [774, 437] on span "39:41" at bounding box center [774, 436] width 6 height 6
click at [777, 437] on span "39:41" at bounding box center [774, 436] width 6 height 6
click at [779, 437] on span "39:56" at bounding box center [777, 436] width 6 height 6
click at [782, 437] on span "40:11" at bounding box center [780, 436] width 6 height 6
click at [785, 436] on span "40:26" at bounding box center [782, 436] width 6 height 6
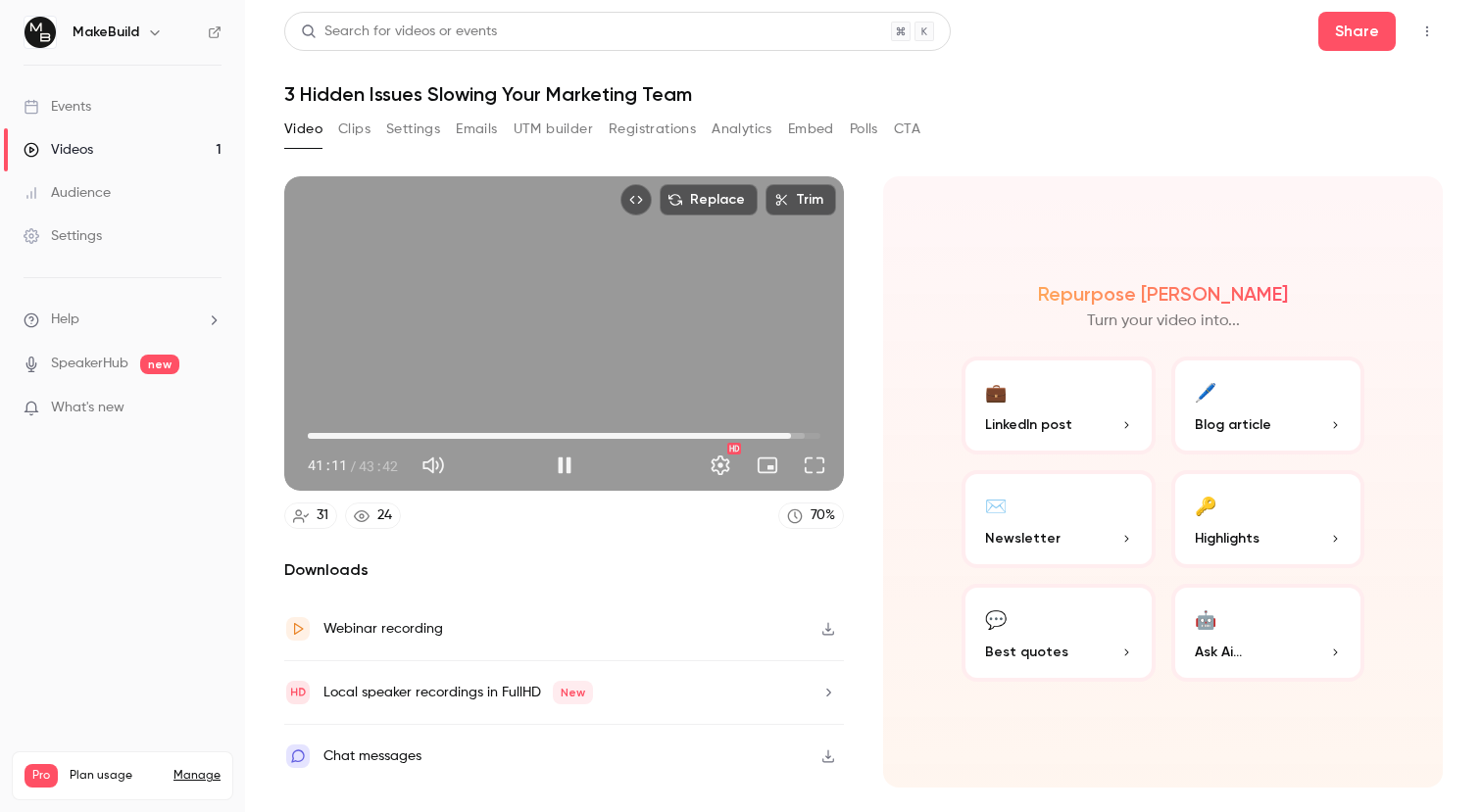
click at [791, 436] on span "41:11" at bounding box center [791, 436] width 6 height 6
click at [799, 436] on span "41:51" at bounding box center [799, 436] width 6 height 6
click at [802, 436] on span "41:51" at bounding box center [799, 436] width 6 height 6
click at [805, 436] on span "42:12" at bounding box center [803, 436] width 6 height 6
click at [809, 436] on span "42:31" at bounding box center [806, 436] width 6 height 6
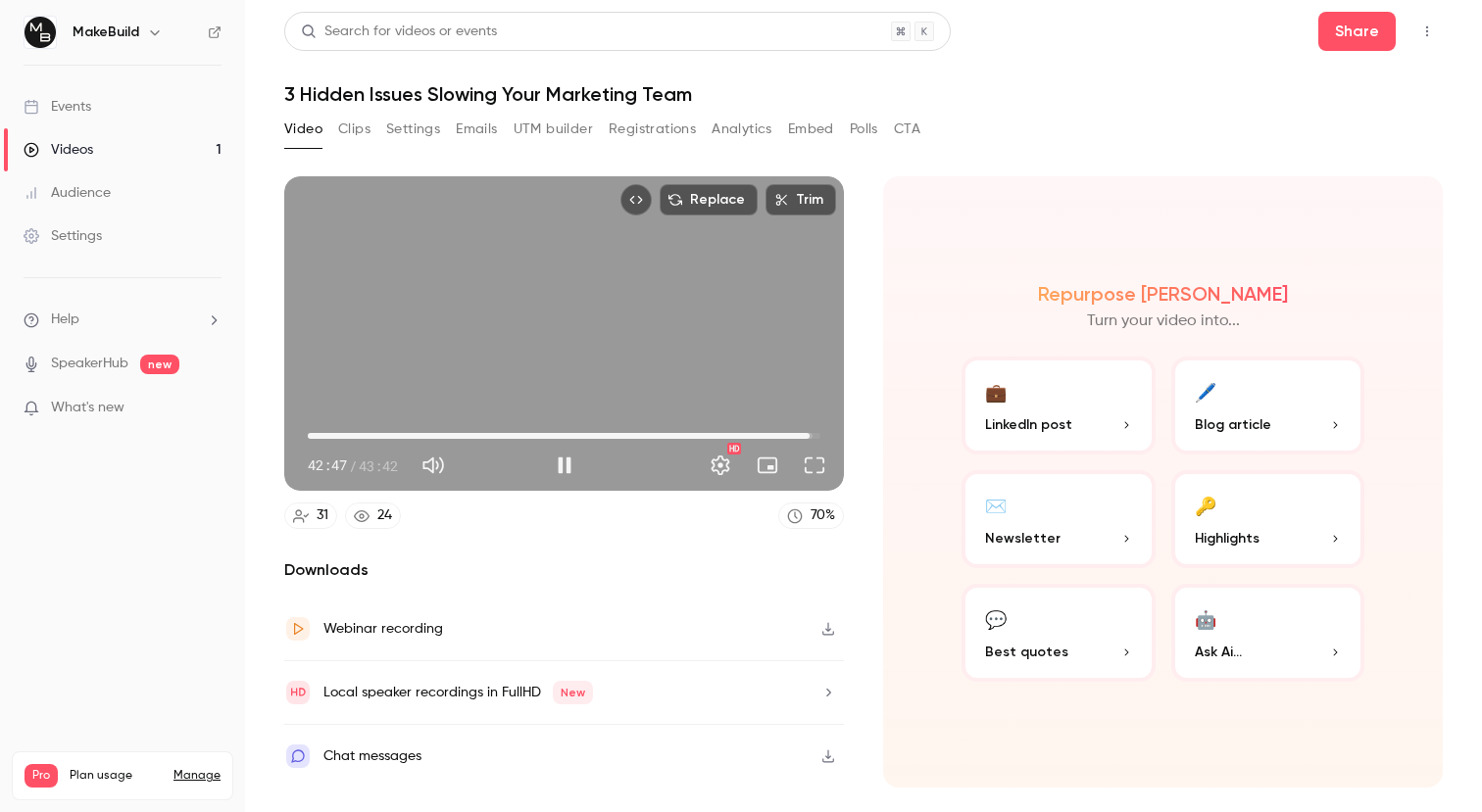
click at [811, 436] on span "42:47" at bounding box center [809, 436] width 6 height 6
click at [814, 436] on span "42:57" at bounding box center [811, 436] width 6 height 6
click at [817, 436] on span "43:22" at bounding box center [816, 436] width 6 height 6
click at [820, 435] on span "43:27" at bounding box center [817, 436] width 6 height 6
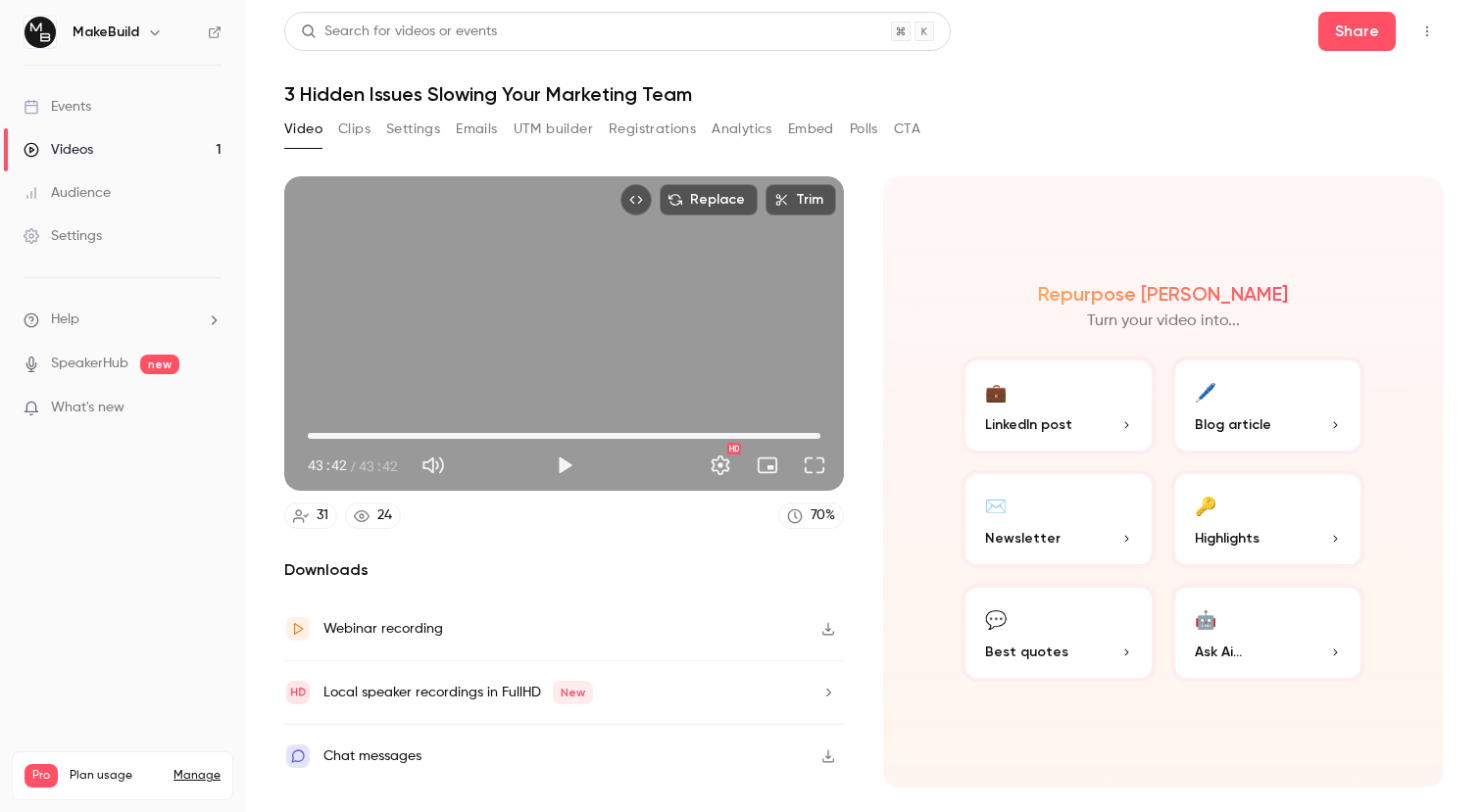
type input "****"
click at [1158, 60] on header "Search for videos or events Share 3 Hidden Issues Slowing Your Marketing Team" at bounding box center [864, 59] width 1159 height 94
click at [361, 122] on button "Clips" at bounding box center [354, 129] width 32 height 31
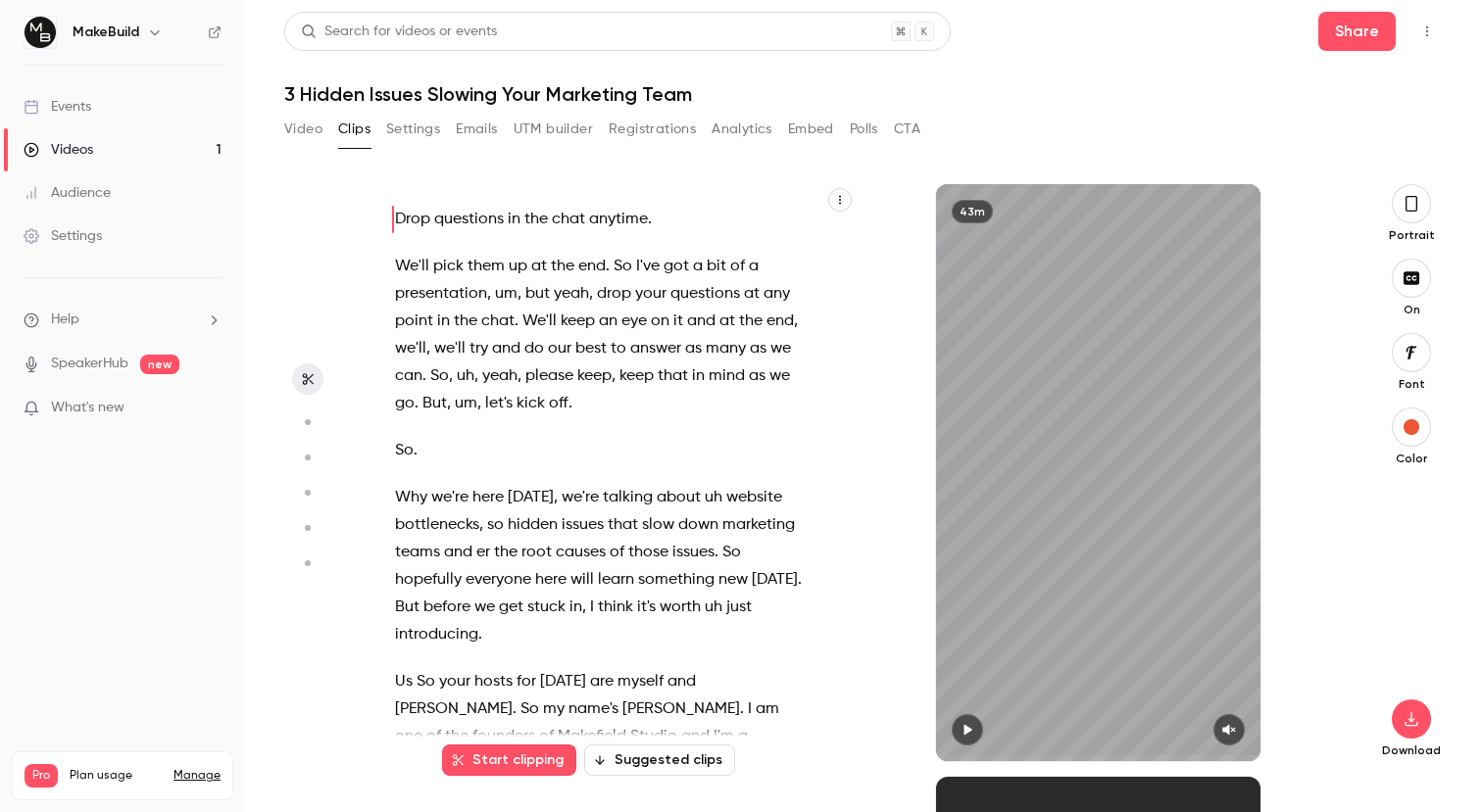
click at [965, 731] on icon "button" at bounding box center [968, 730] width 8 height 11
type input "***"
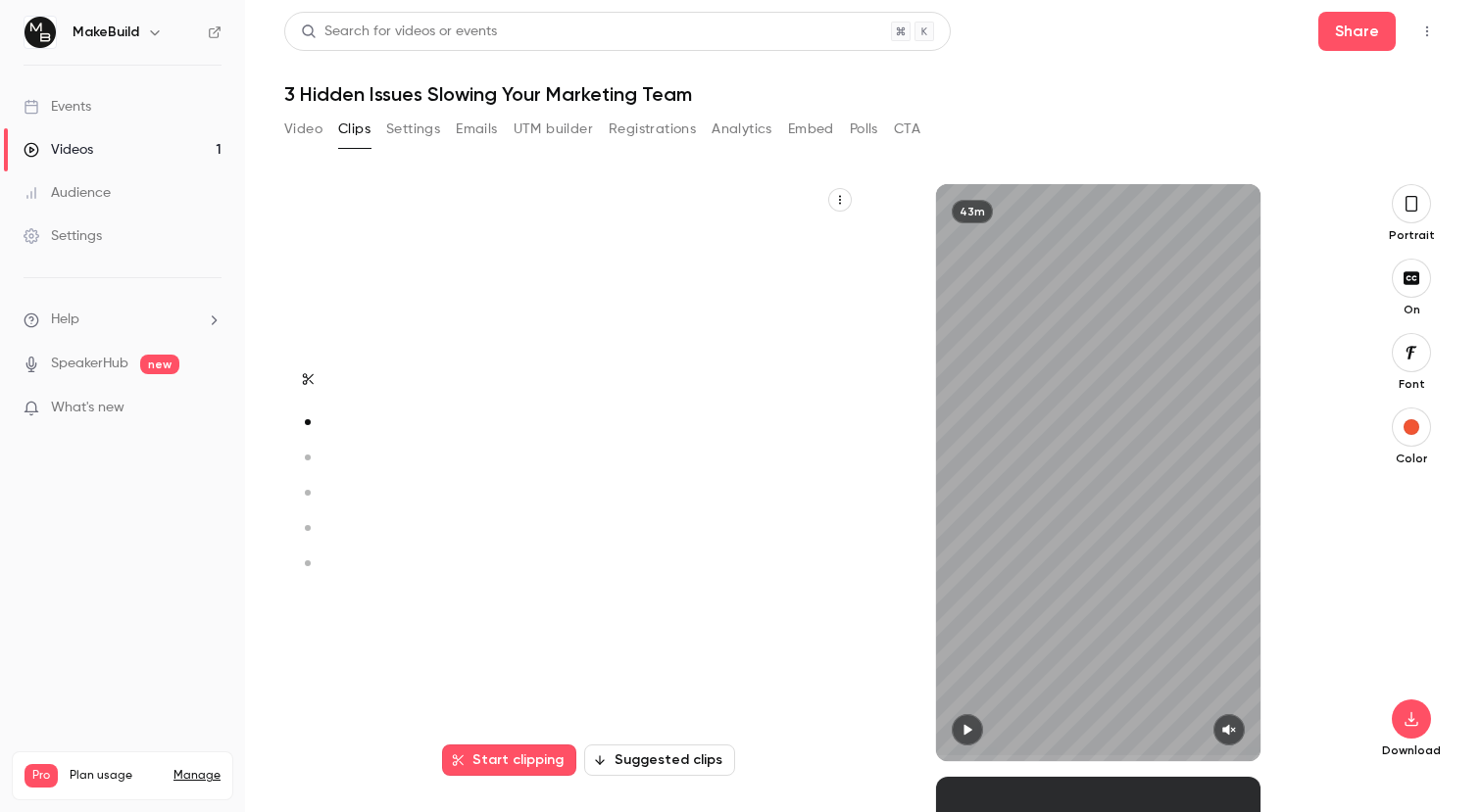
scroll to position [593, 0]
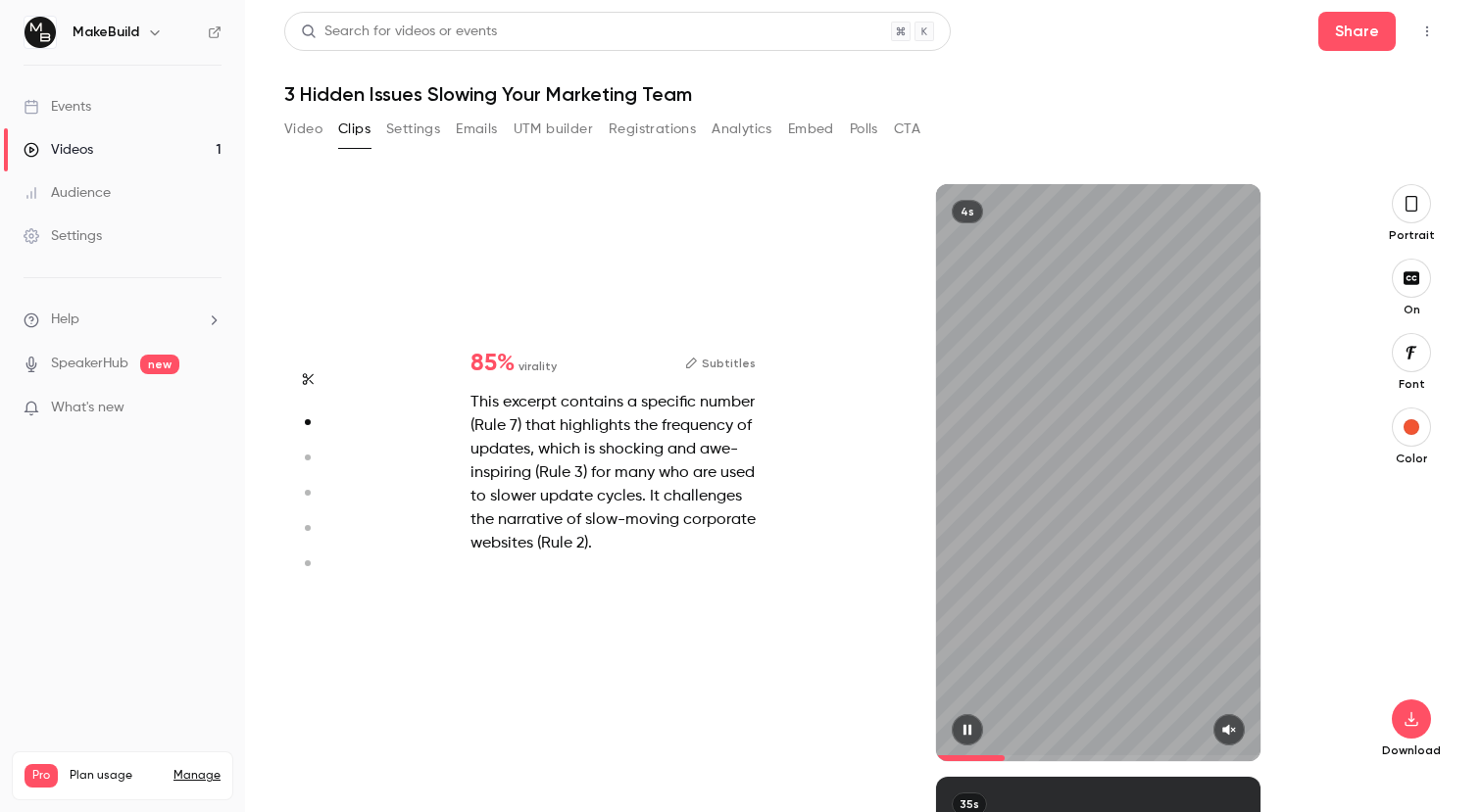
click at [1233, 723] on icon "button" at bounding box center [1229, 730] width 16 height 14
type input "***"
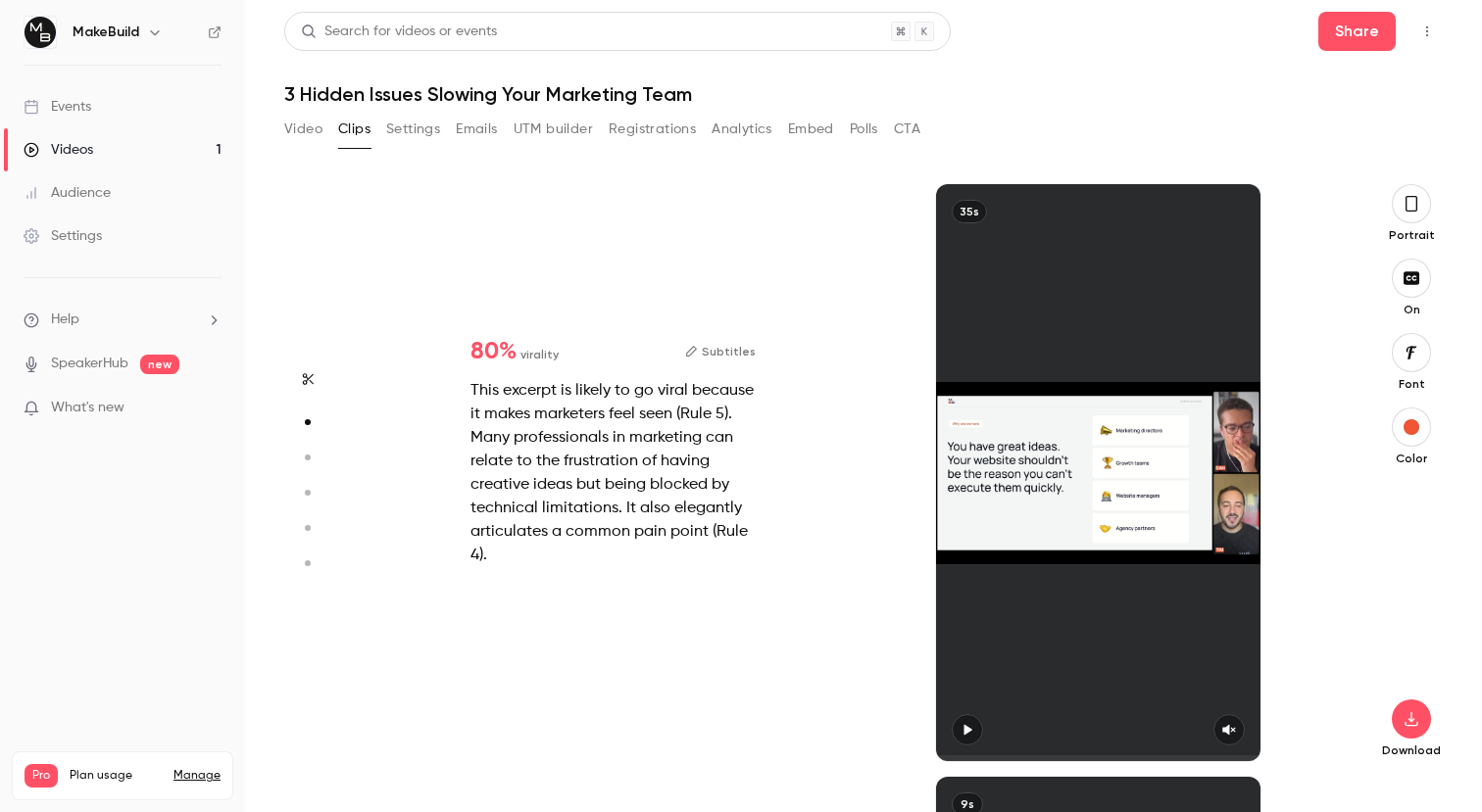
type input "***"
type input "*"
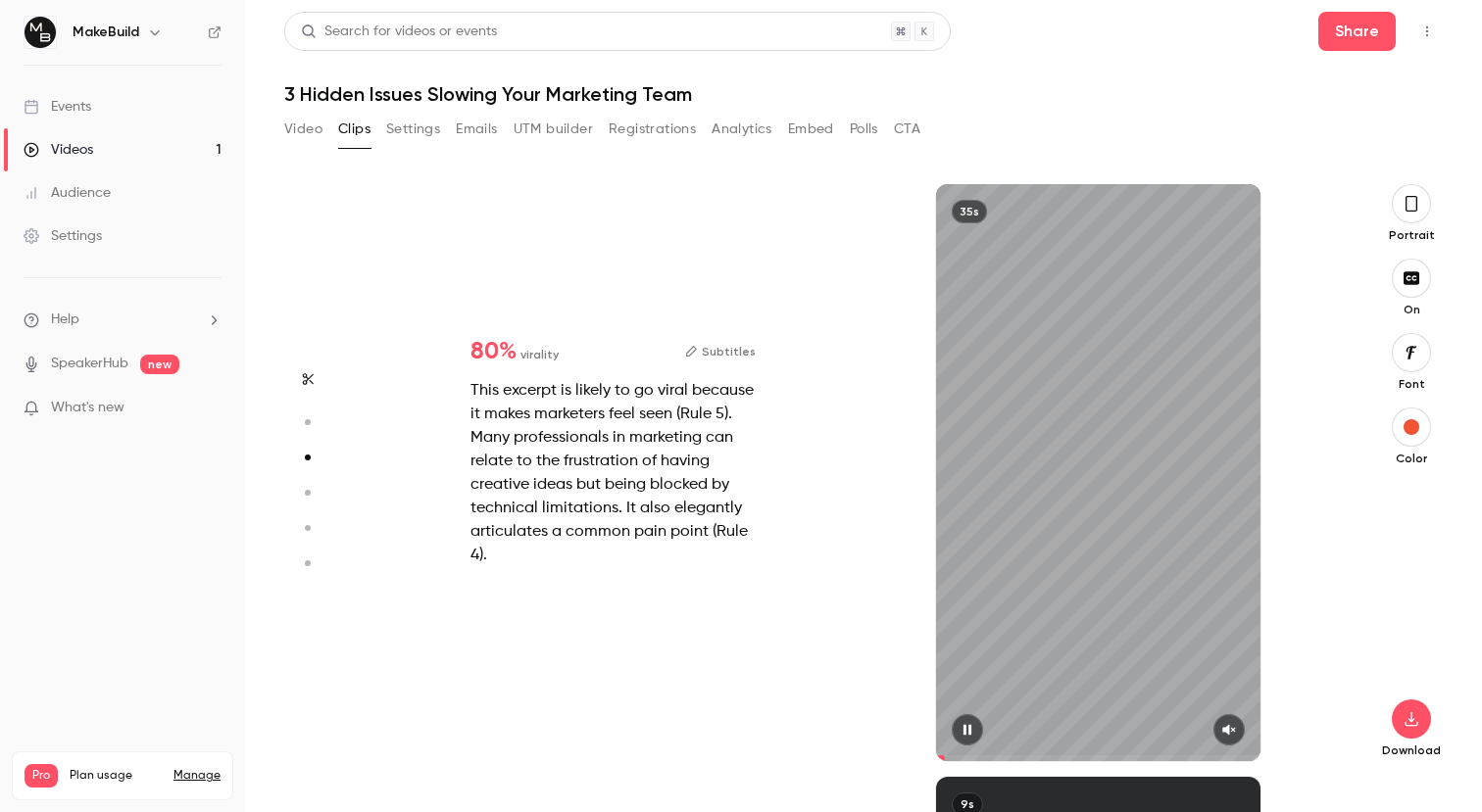
click at [1227, 723] on icon "button" at bounding box center [1229, 730] width 16 height 14
click at [1425, 711] on button "button" at bounding box center [1412, 719] width 39 height 39
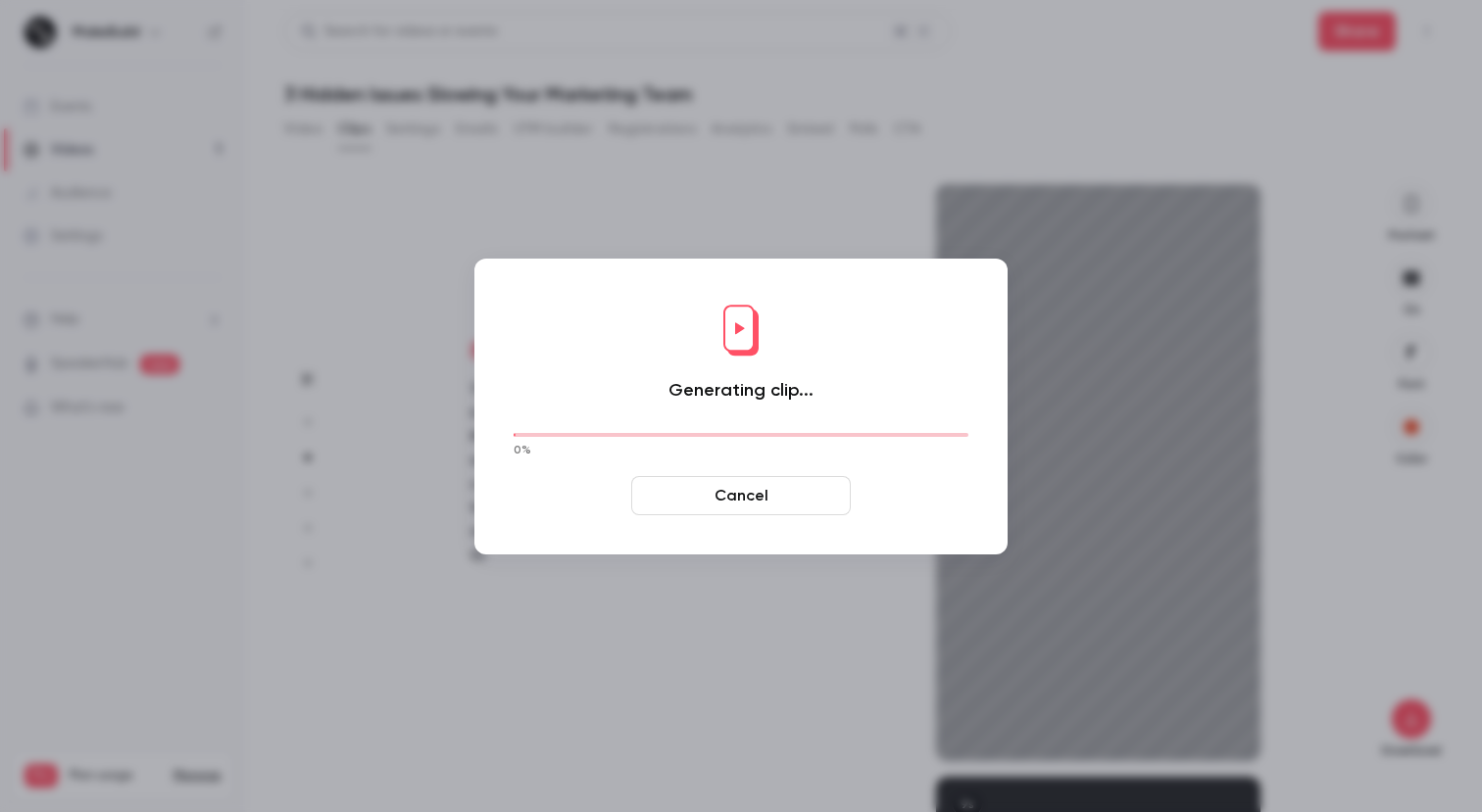
click at [774, 493] on button "Cancel" at bounding box center [741, 496] width 220 height 39
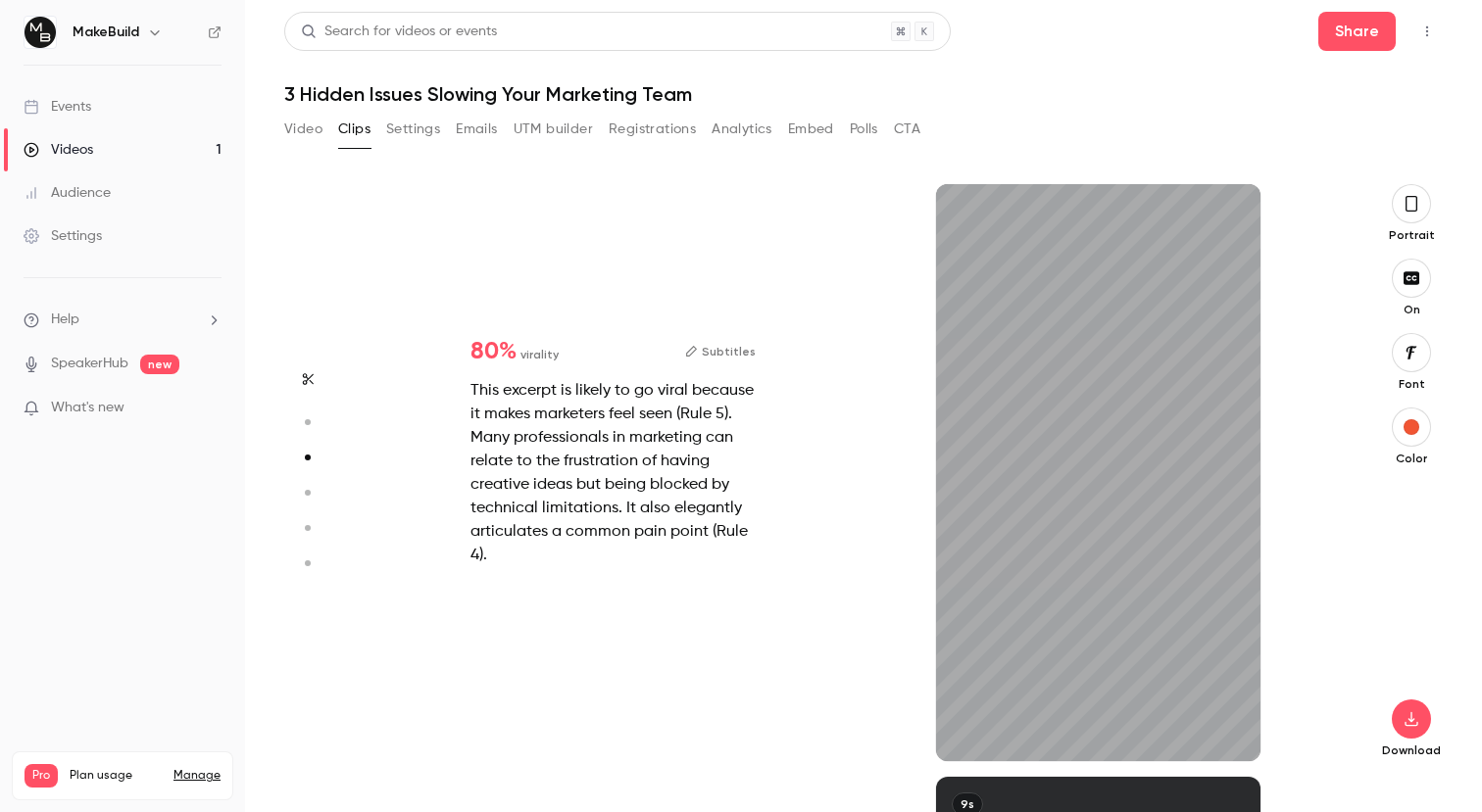
type input "***"
click at [1405, 190] on button "button" at bounding box center [1412, 204] width 39 height 39
type input "***"
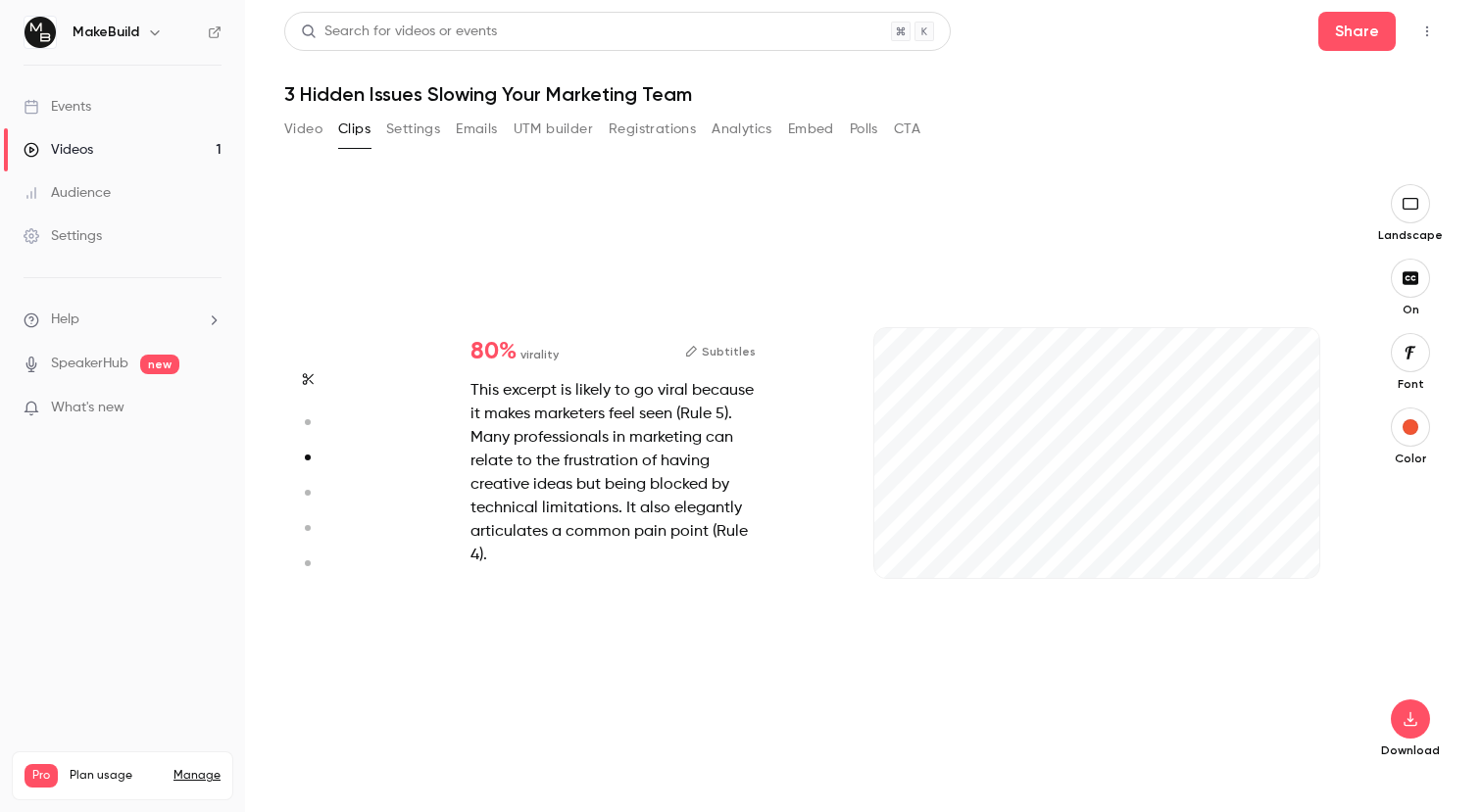
type input "***"
click at [1418, 711] on button "button" at bounding box center [1411, 719] width 39 height 39
type input "****"
click at [959, 656] on div at bounding box center [741, 406] width 1482 height 812
click at [113, 324] on li "Help" at bounding box center [122, 320] width 198 height 21
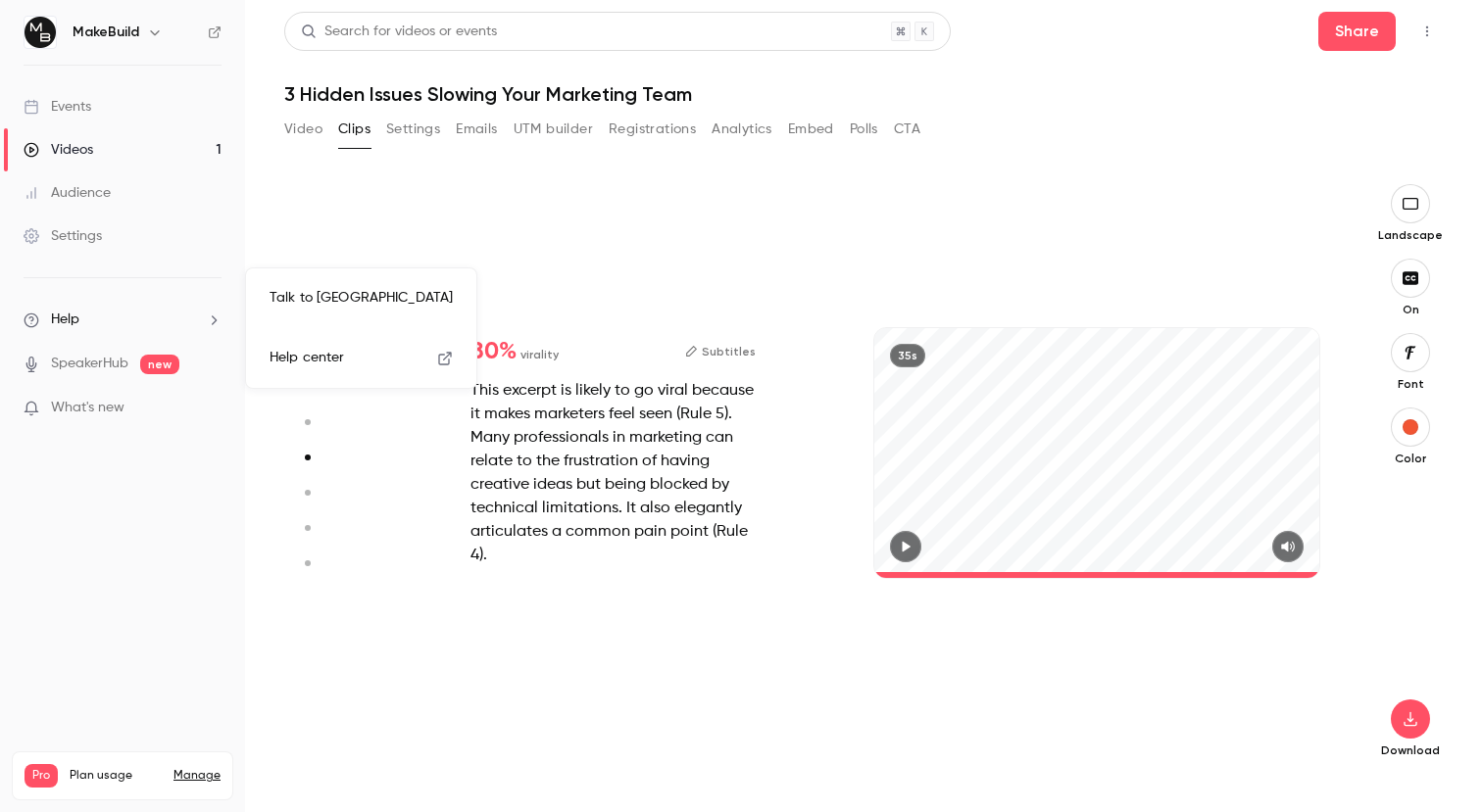
click at [363, 299] on link "Talk to [GEOGRAPHIC_DATA]" at bounding box center [361, 298] width 215 height 52
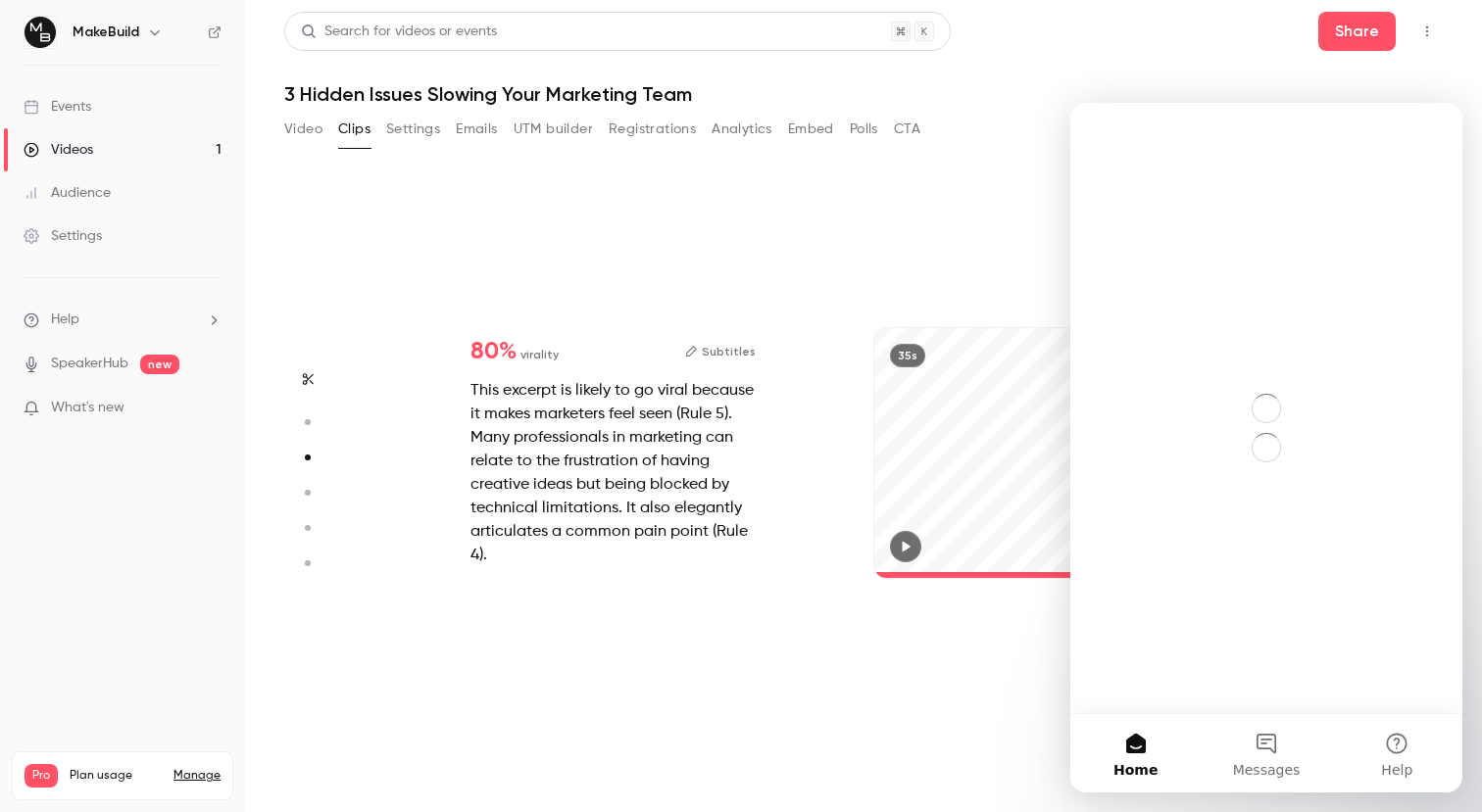
scroll to position [0, 0]
type input "****"
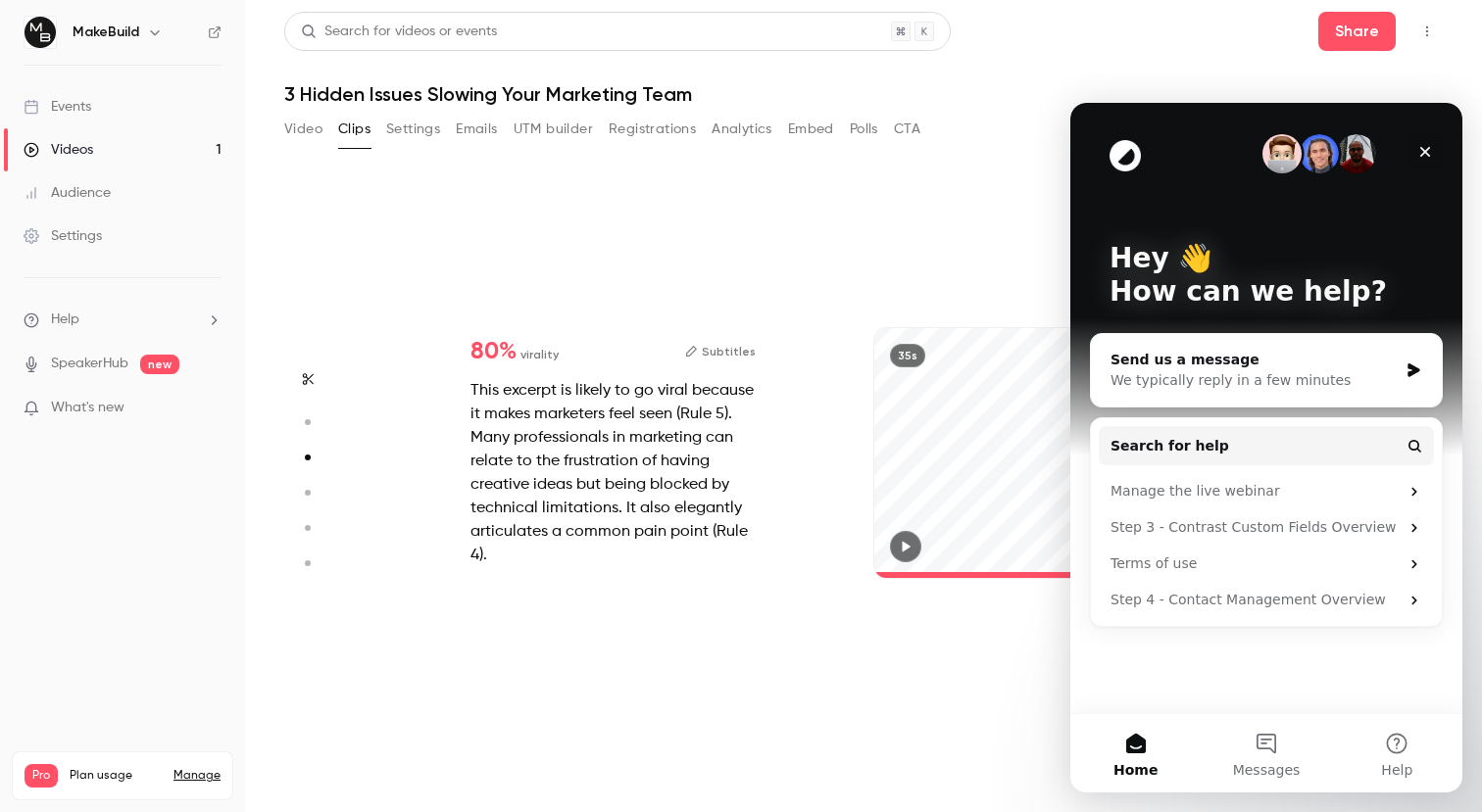
click at [1428, 145] on icon "Close" at bounding box center [1426, 152] width 16 height 16
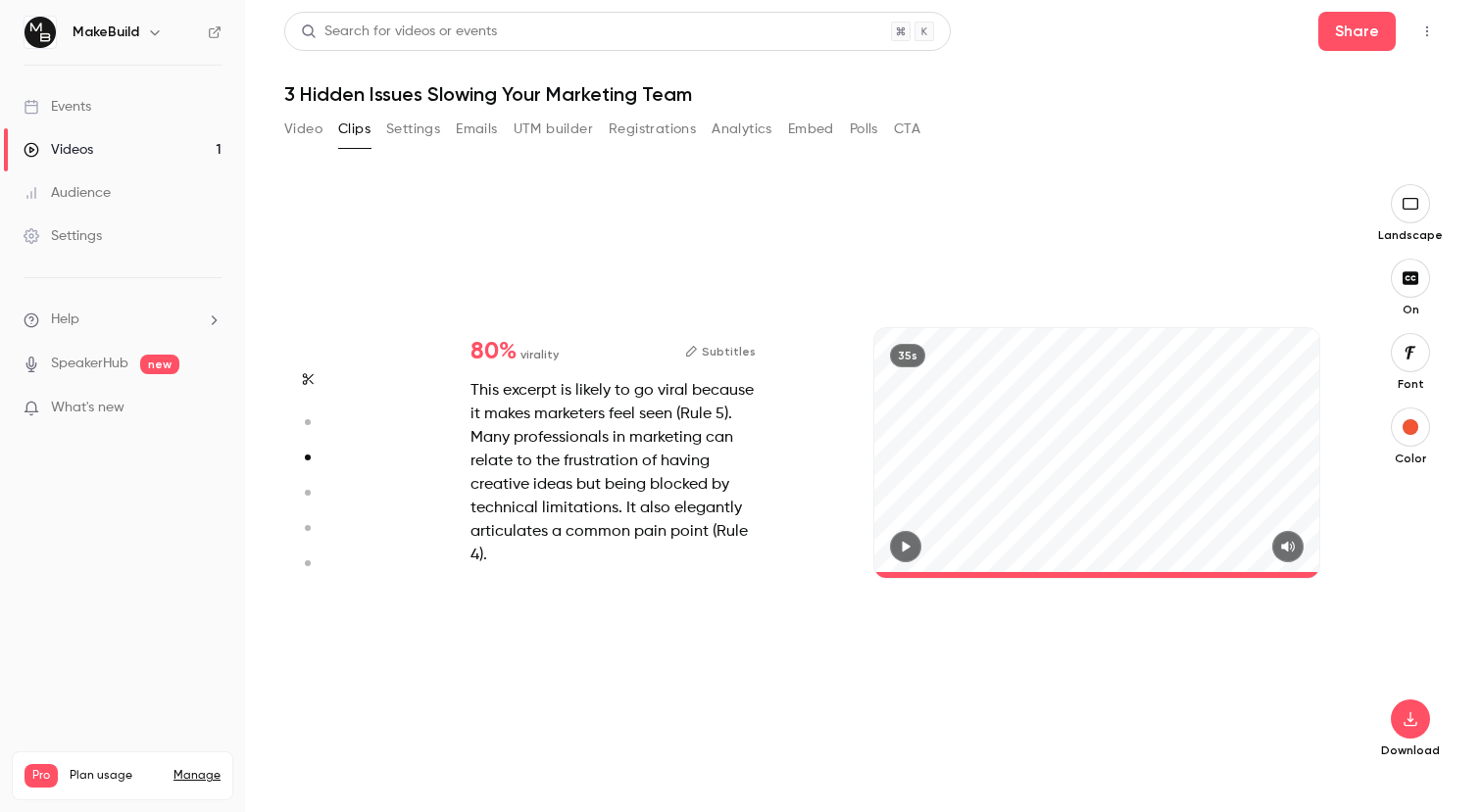
click at [318, 129] on button "Video" at bounding box center [303, 129] width 38 height 31
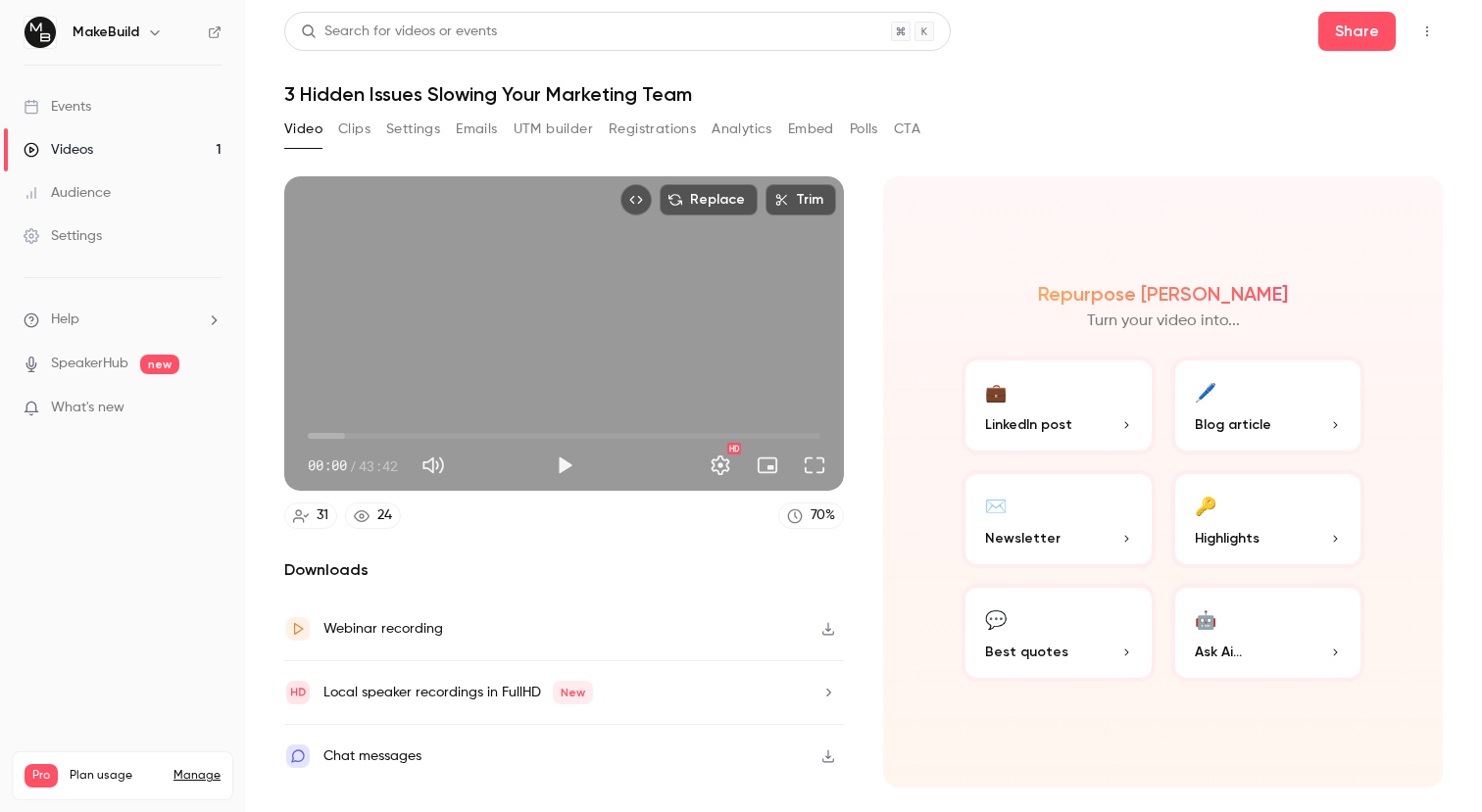
click at [743, 683] on div "Local speaker recordings in FullHD New" at bounding box center [564, 693] width 559 height 64
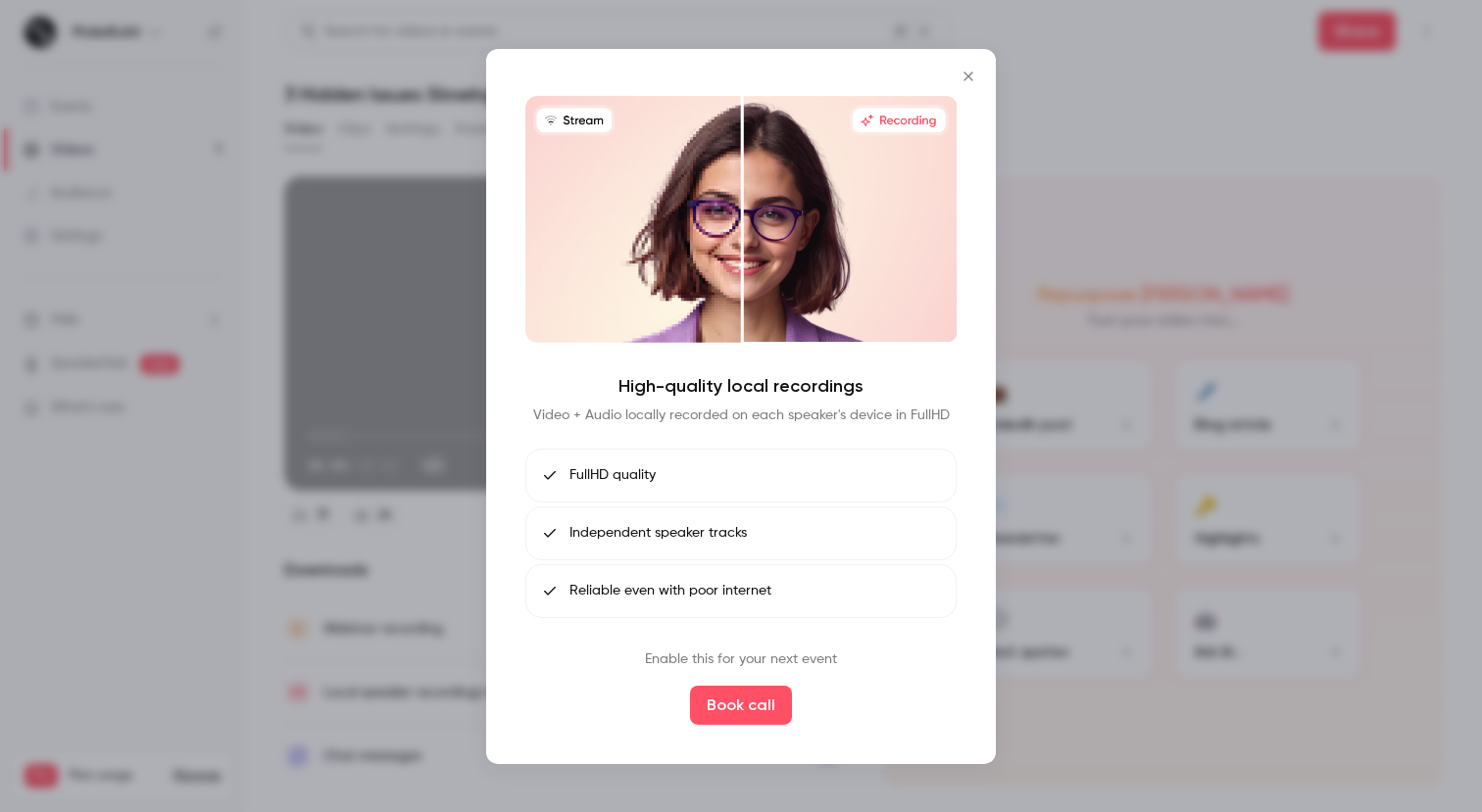
click at [1234, 455] on div at bounding box center [741, 406] width 1482 height 812
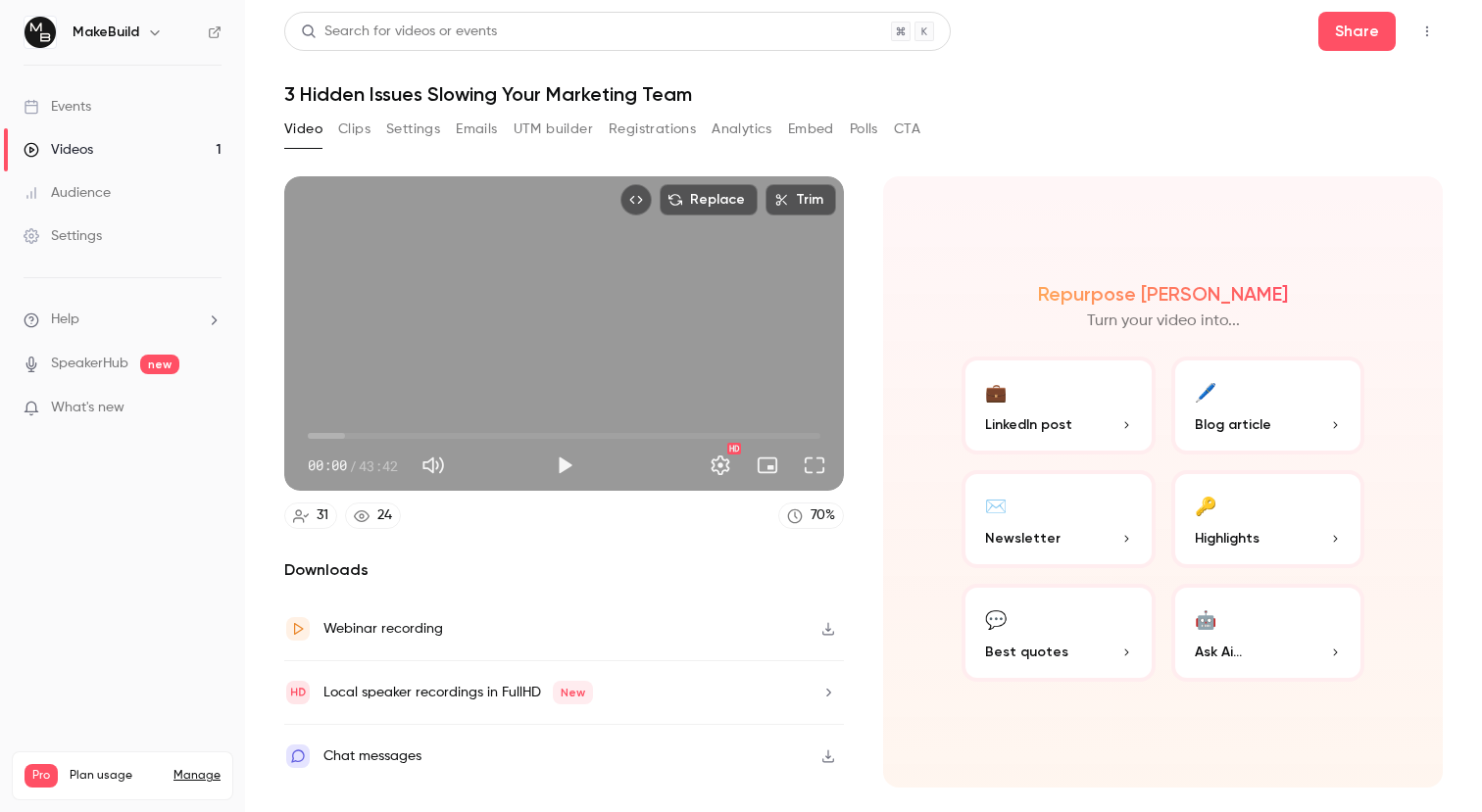
click at [436, 628] on div "Webinar recording" at bounding box center [383, 629] width 119 height 24
